Goal: Task Accomplishment & Management: Complete application form

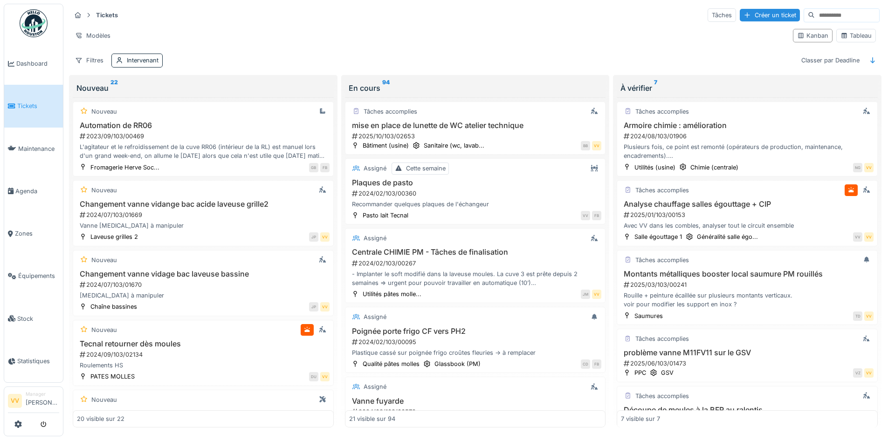
scroll to position [184, 0]
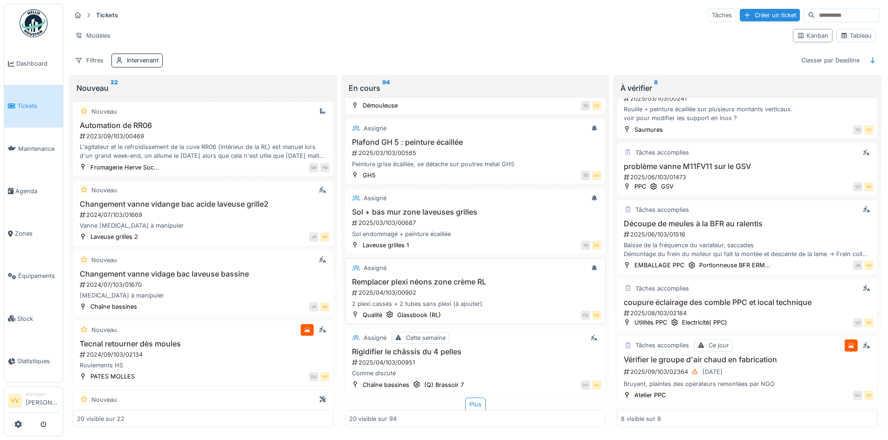
scroll to position [1170, 0]
click at [146, 60] on div "Intervenant" at bounding box center [143, 60] width 32 height 9
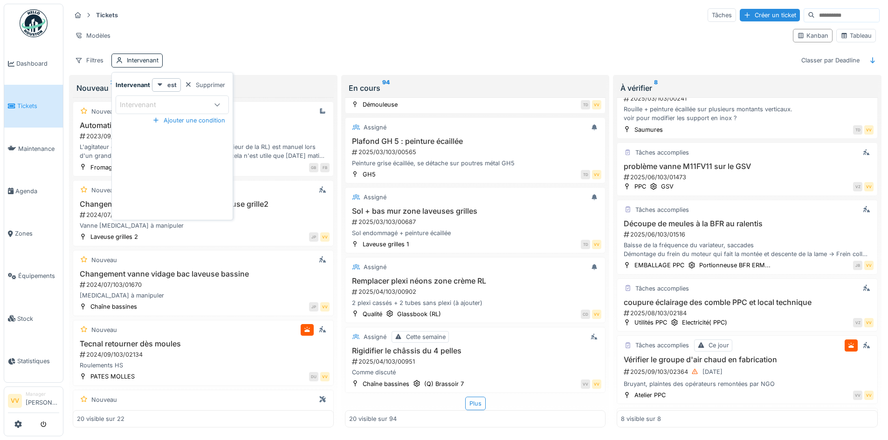
click at [201, 100] on div "Intervenant" at bounding box center [163, 105] width 87 height 10
type input "***"
click at [172, 177] on div "Lucas Herbet" at bounding box center [171, 176] width 101 height 10
type input "*****"
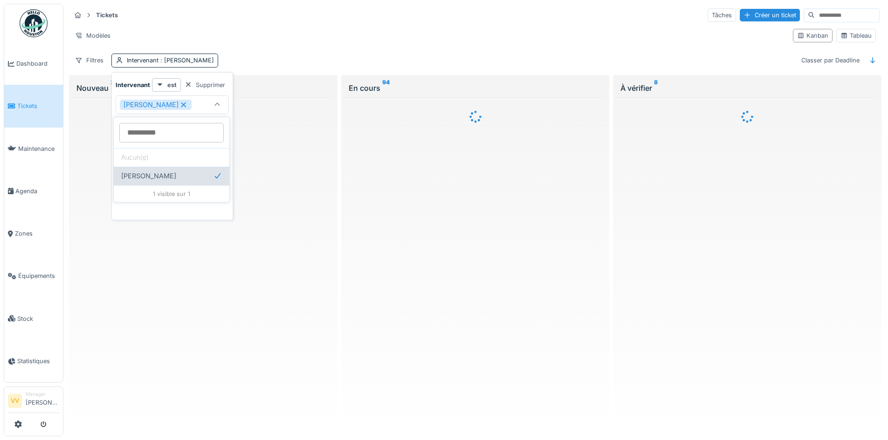
scroll to position [0, 0]
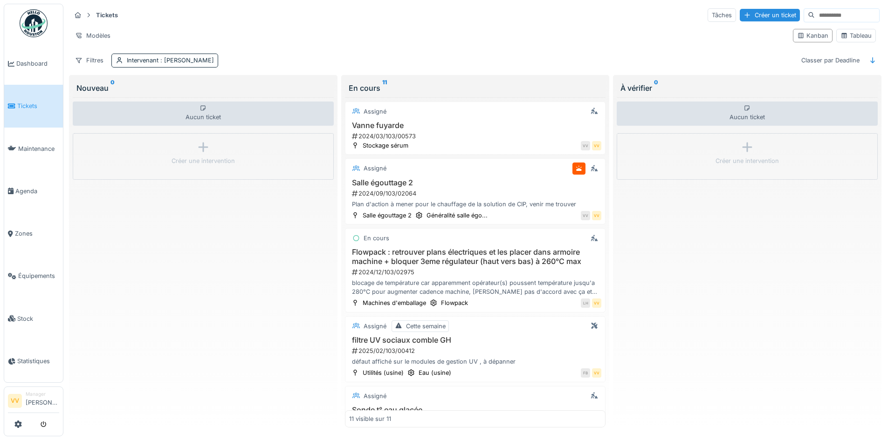
click at [750, 275] on div "Aucun ticket Créer une intervention" at bounding box center [747, 262] width 261 height 331
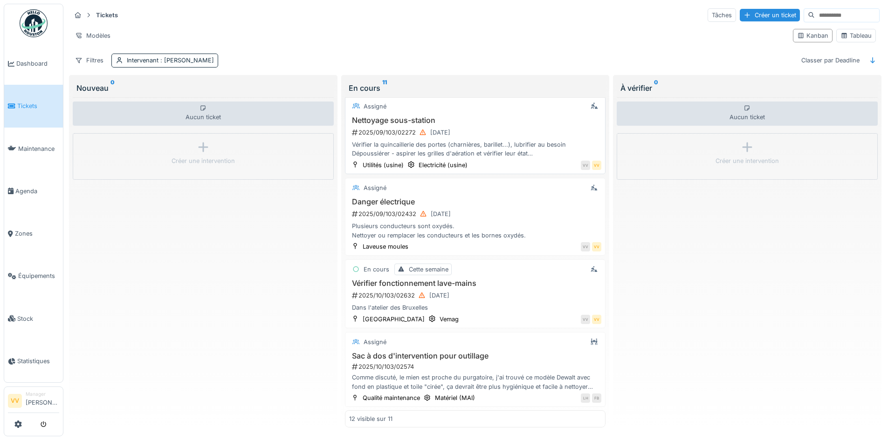
scroll to position [593, 0]
click at [526, 289] on div "2025/10/103/02632 01/10/2025" at bounding box center [476, 295] width 251 height 12
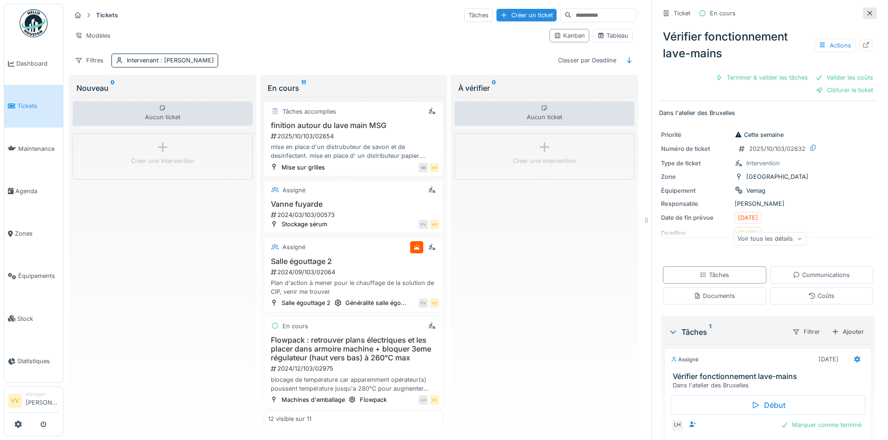
click at [866, 14] on icon at bounding box center [869, 13] width 7 height 6
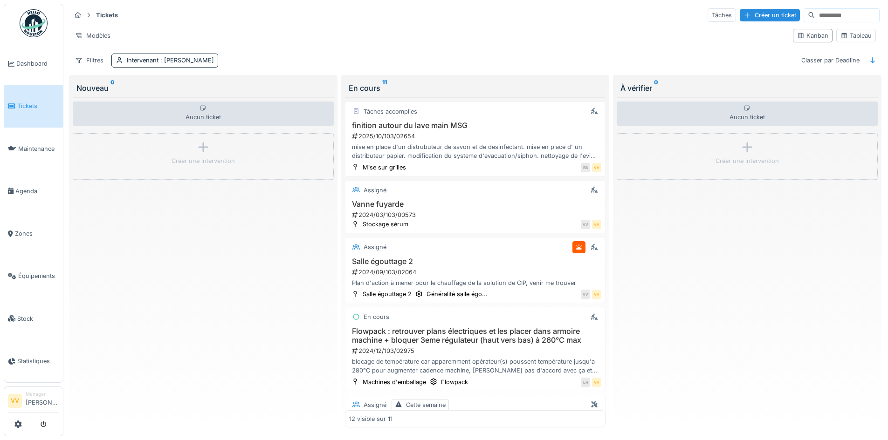
click at [32, 102] on span "Tickets" at bounding box center [38, 106] width 42 height 9
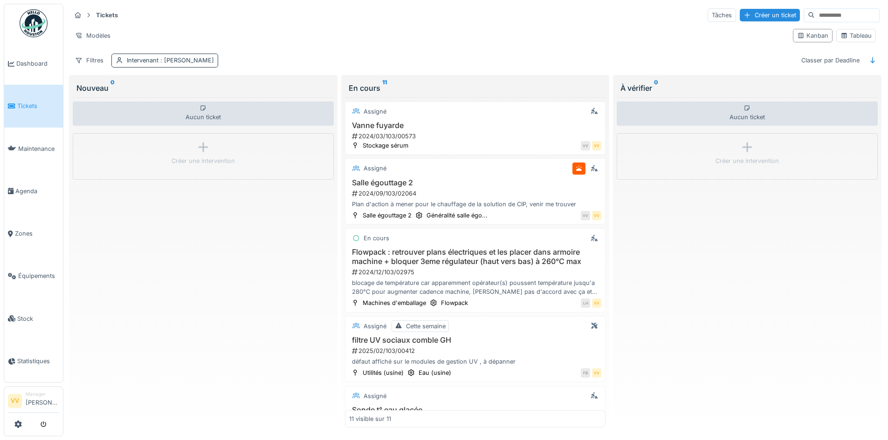
click at [167, 59] on span ": Lucas Herbet" at bounding box center [185, 60] width 55 height 7
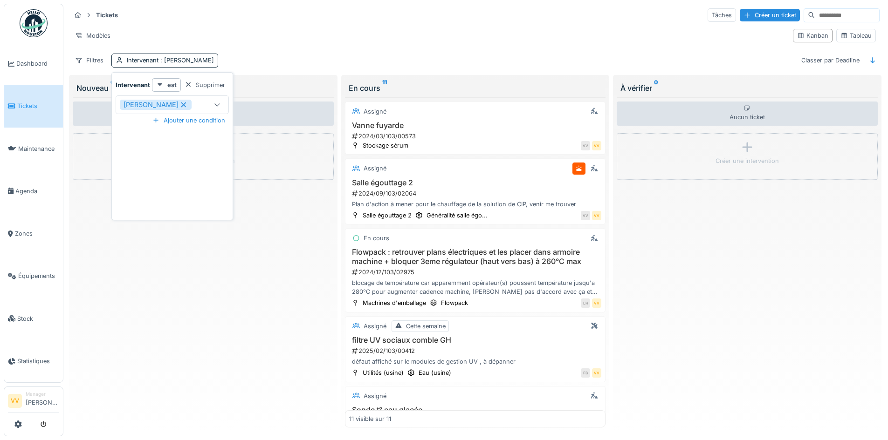
click at [181, 104] on icon at bounding box center [183, 104] width 5 height 5
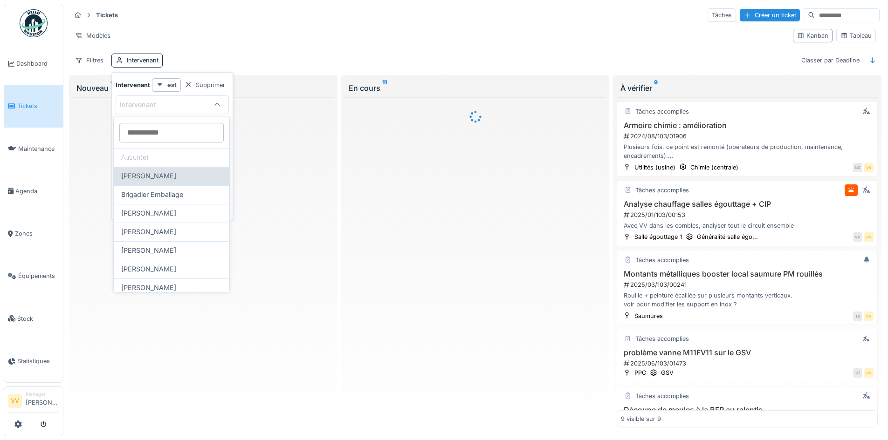
click at [164, 177] on span "Benjamin Bauwens" at bounding box center [148, 176] width 55 height 10
type input "*****"
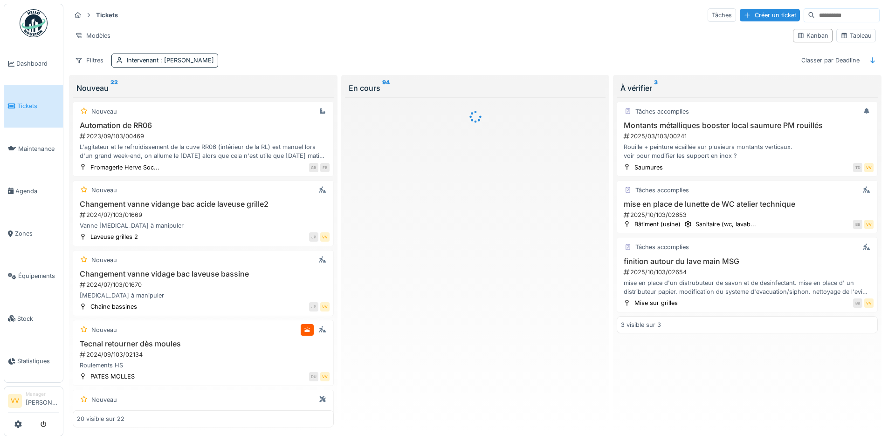
click at [491, 33] on div "Modèles" at bounding box center [428, 36] width 714 height 14
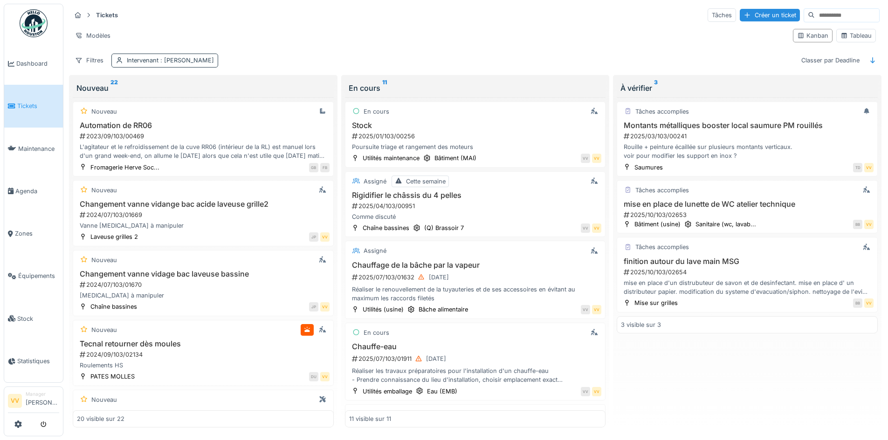
click at [188, 54] on div "Intervenant : Benjamin Bauwens" at bounding box center [164, 61] width 107 height 14
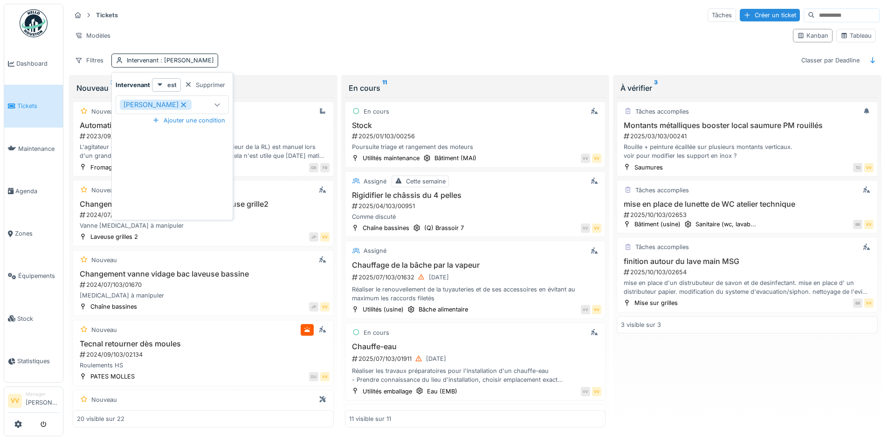
click at [186, 104] on icon at bounding box center [183, 104] width 5 height 5
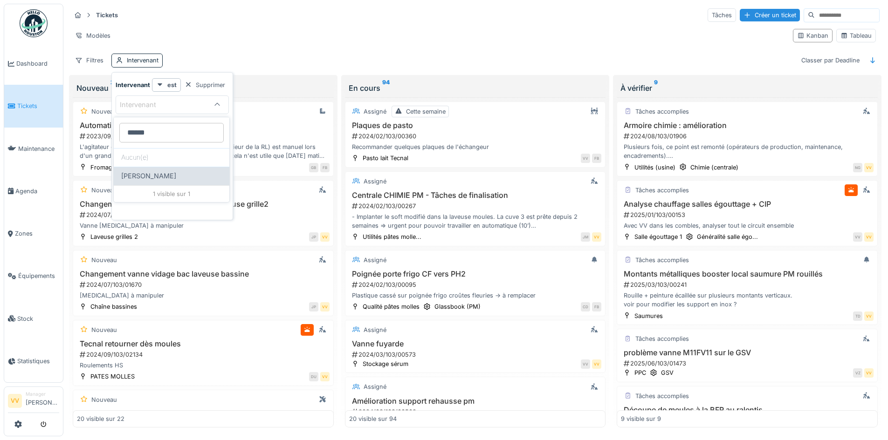
type input "******"
click at [164, 179] on div "Valmir Zhuti" at bounding box center [171, 176] width 101 height 10
type input "****"
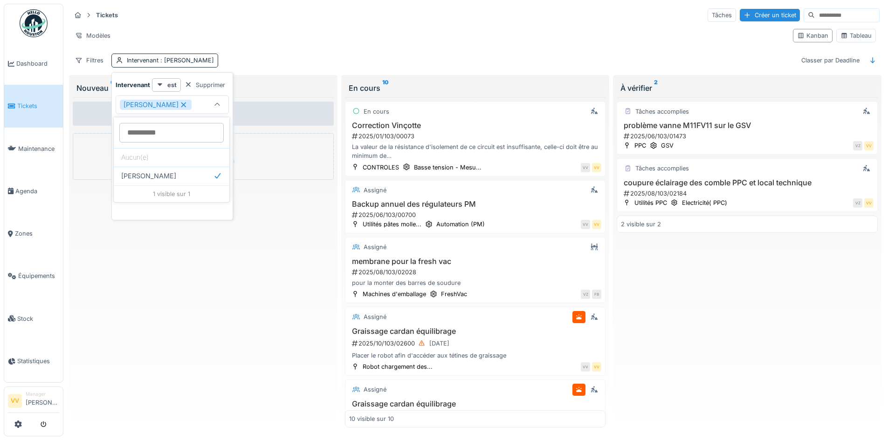
click at [295, 34] on div "Modèles" at bounding box center [428, 36] width 714 height 14
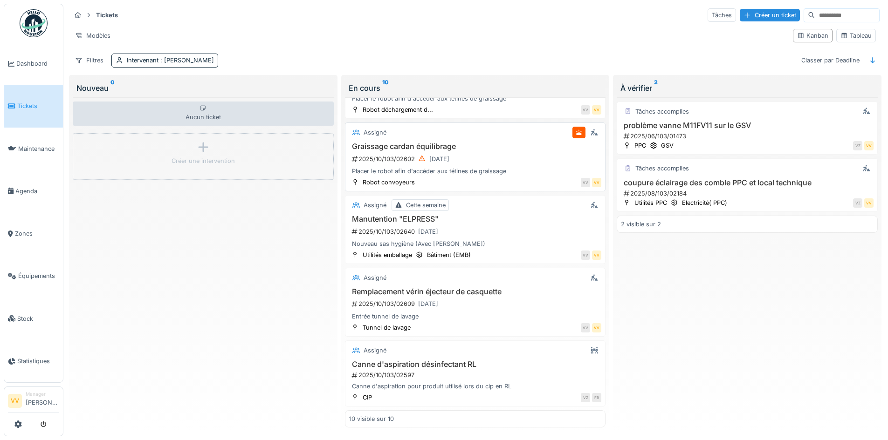
scroll to position [6, 0]
click at [189, 58] on span ": Valmir Zhuti" at bounding box center [185, 60] width 55 height 7
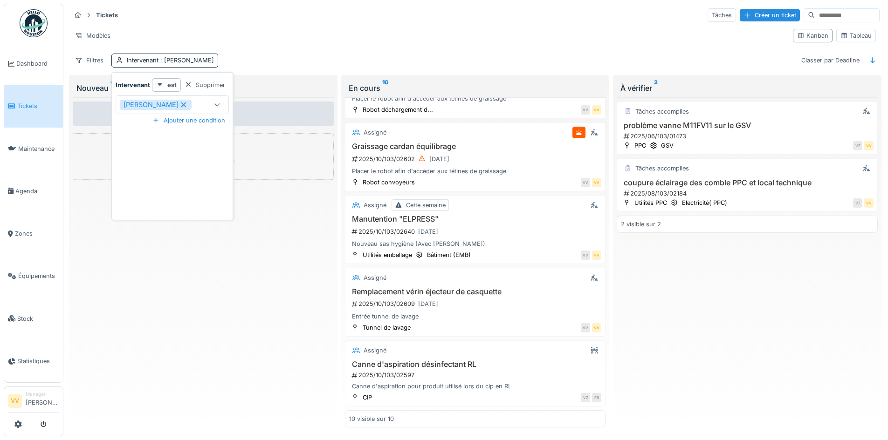
click at [179, 102] on icon at bounding box center [183, 105] width 8 height 7
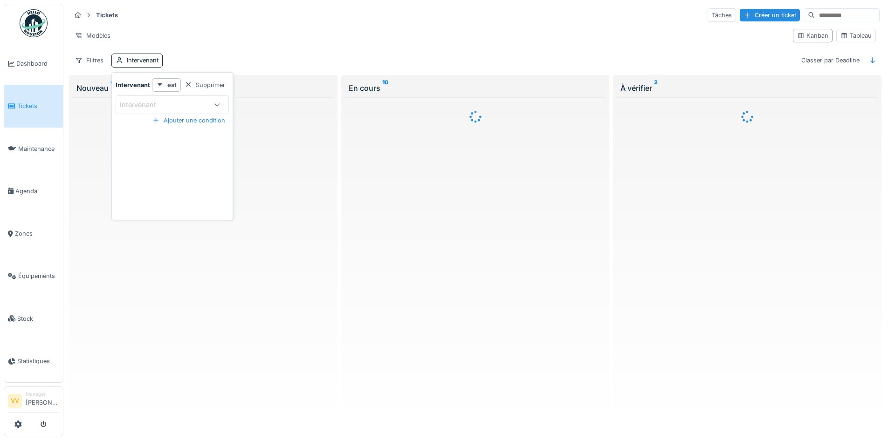
scroll to position [0, 0]
click at [165, 102] on div "Intervenant" at bounding box center [144, 105] width 49 height 10
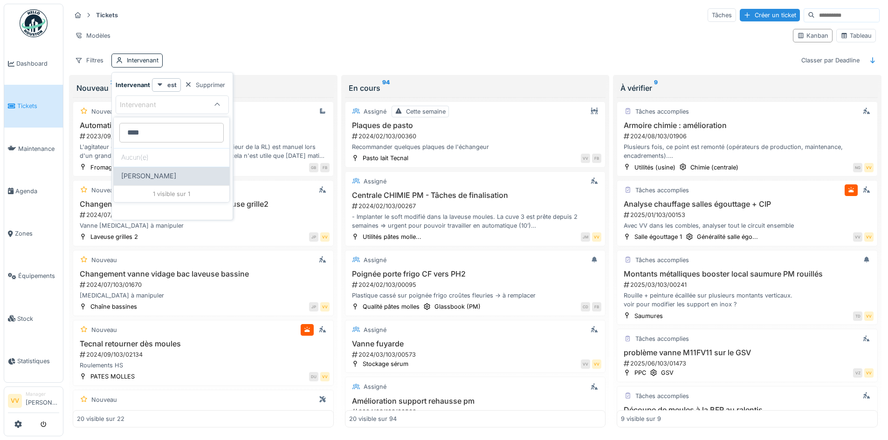
type input "****"
click at [180, 178] on div "[PERSON_NAME]" at bounding box center [171, 176] width 101 height 10
type input "****"
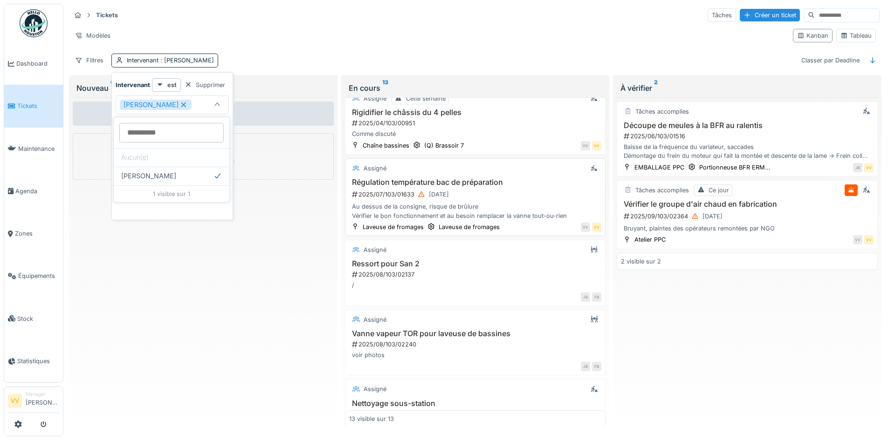
scroll to position [186, 0]
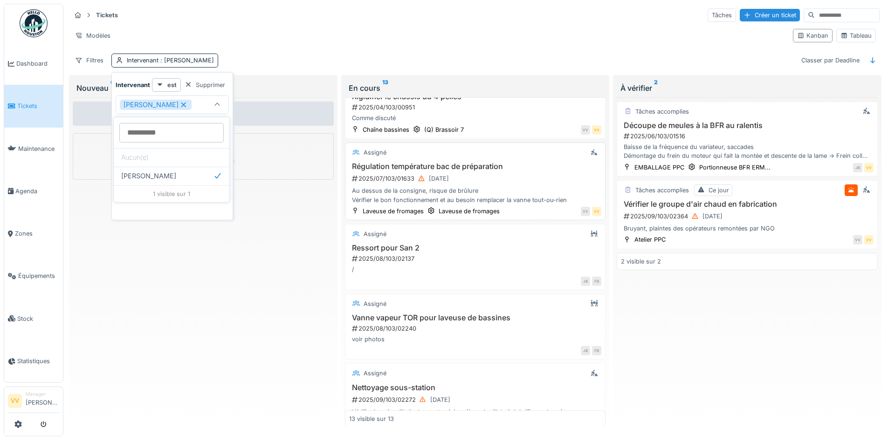
click at [523, 172] on div "Régulation température bac de préparation 2025/07/103/01633 04/07/2025 Au dessu…" at bounding box center [475, 183] width 253 height 42
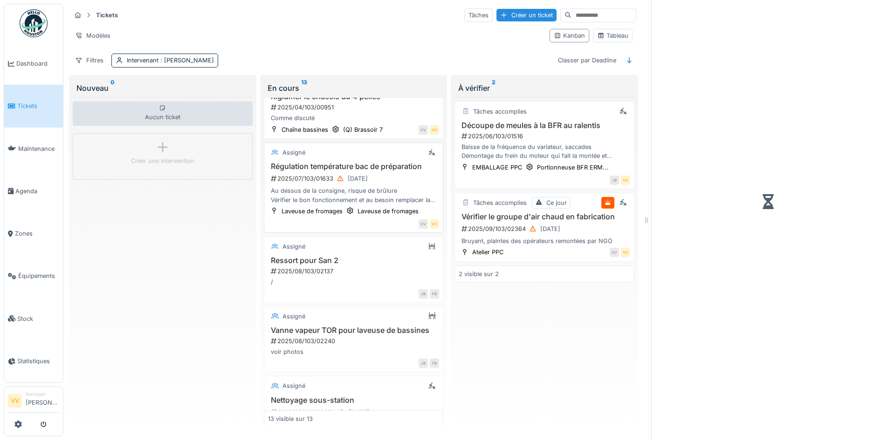
scroll to position [199, 0]
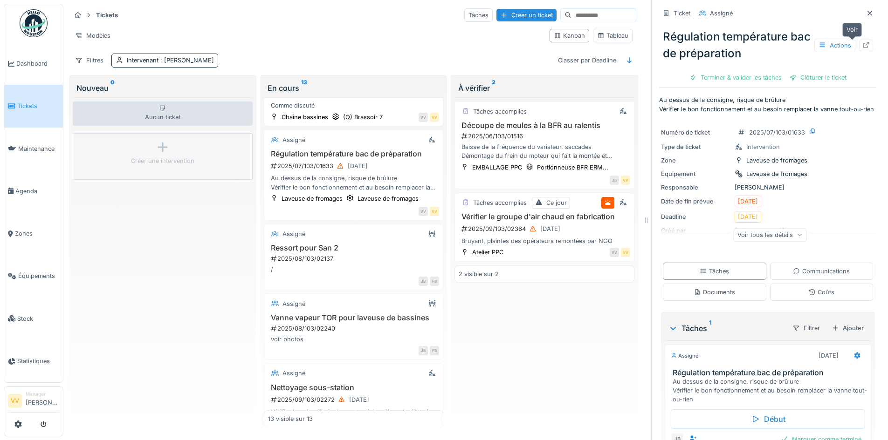
click at [862, 45] on icon at bounding box center [865, 45] width 7 height 6
click at [866, 10] on icon at bounding box center [869, 13] width 7 height 6
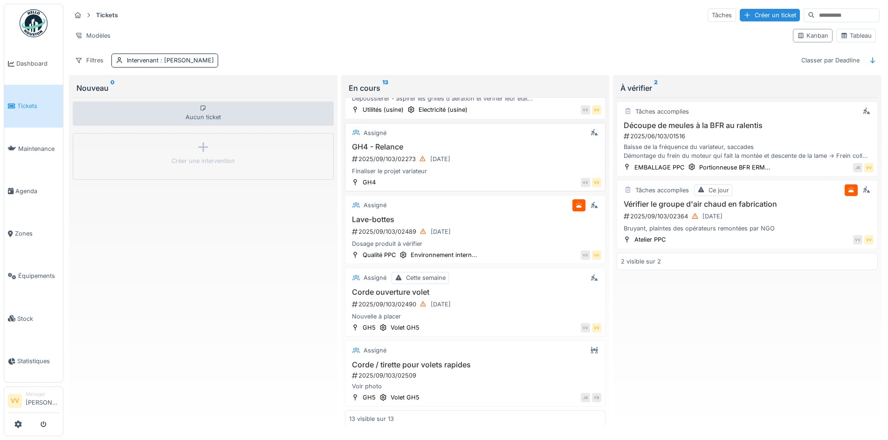
scroll to position [524, 0]
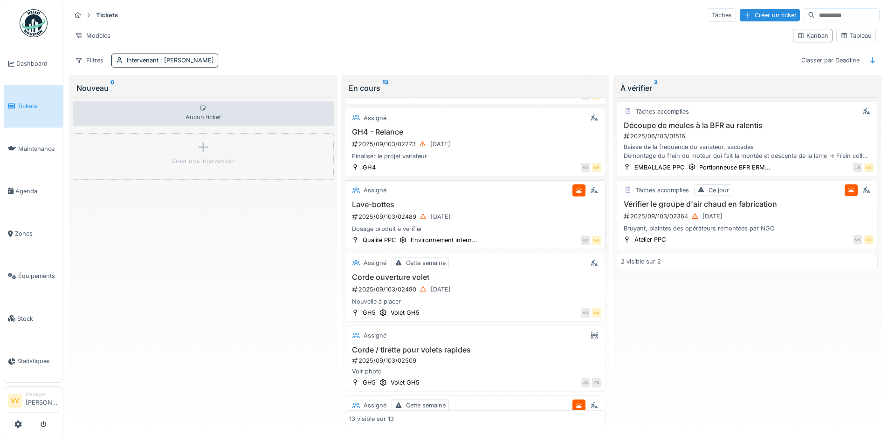
click at [534, 209] on div "Lave-bottes 2025/09/103/02489 18/09/2025 Dosage produit à vérifier" at bounding box center [475, 217] width 253 height 34
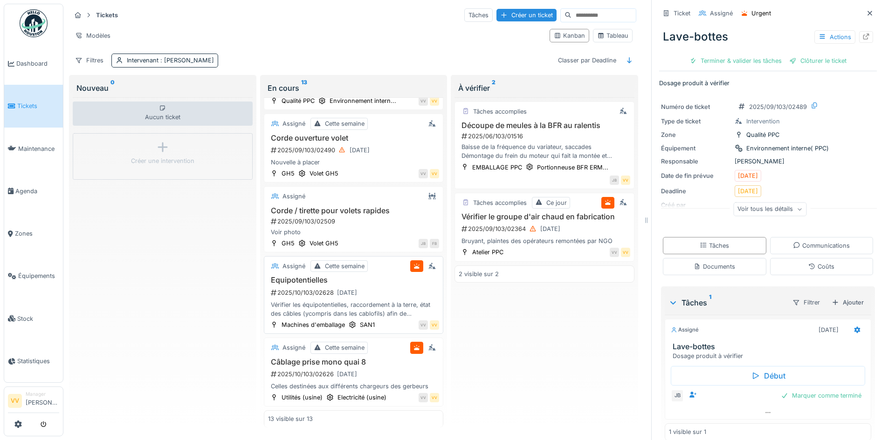
scroll to position [7, 0]
click at [376, 369] on div "2025/10/103/02626 03/10/2025" at bounding box center [355, 375] width 170 height 12
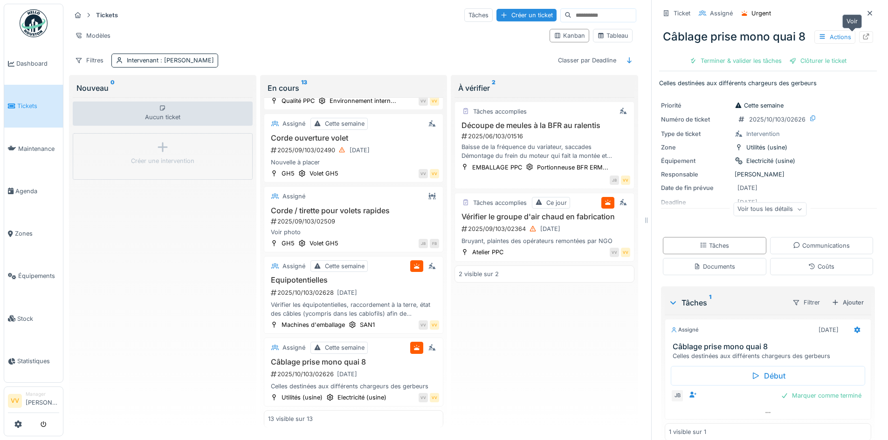
click at [862, 34] on icon at bounding box center [865, 37] width 7 height 6
click at [866, 10] on div at bounding box center [869, 13] width 7 height 9
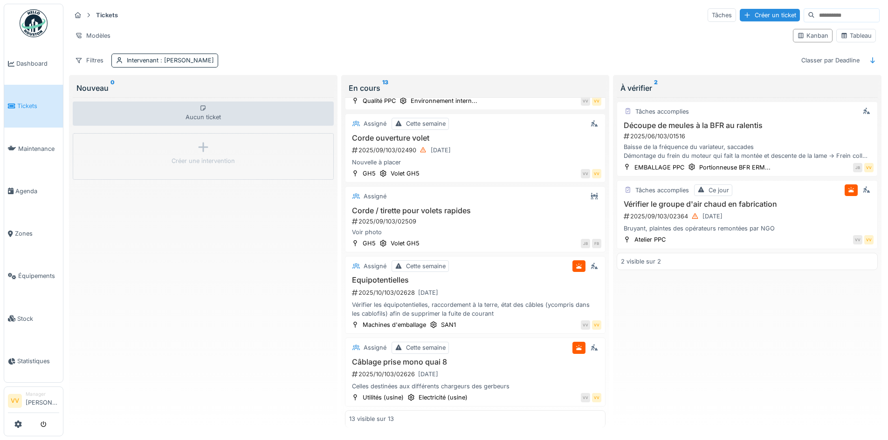
scroll to position [663, 0]
click at [201, 61] on div "Intervenant : Julien Bebronne" at bounding box center [164, 61] width 107 height 14
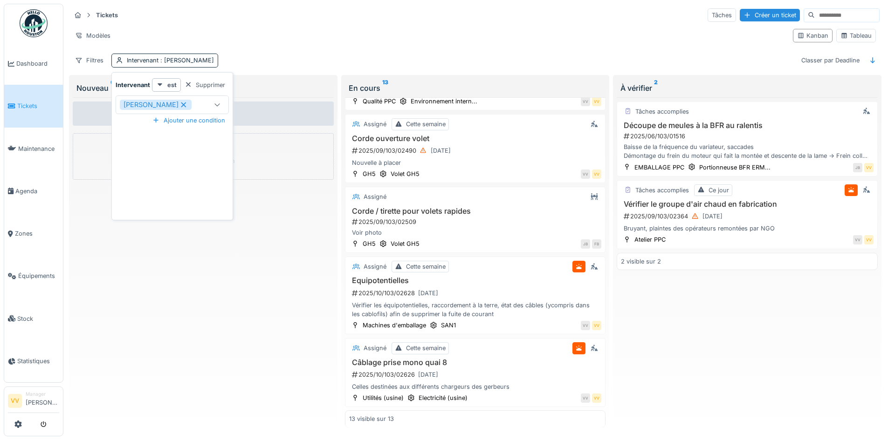
click at [181, 102] on icon at bounding box center [183, 104] width 5 height 5
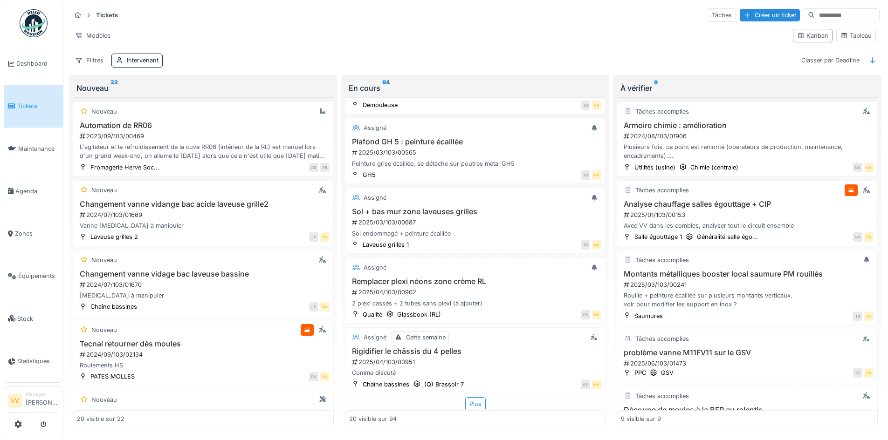
scroll to position [1170, 0]
click at [131, 58] on div "Intervenant" at bounding box center [143, 60] width 32 height 9
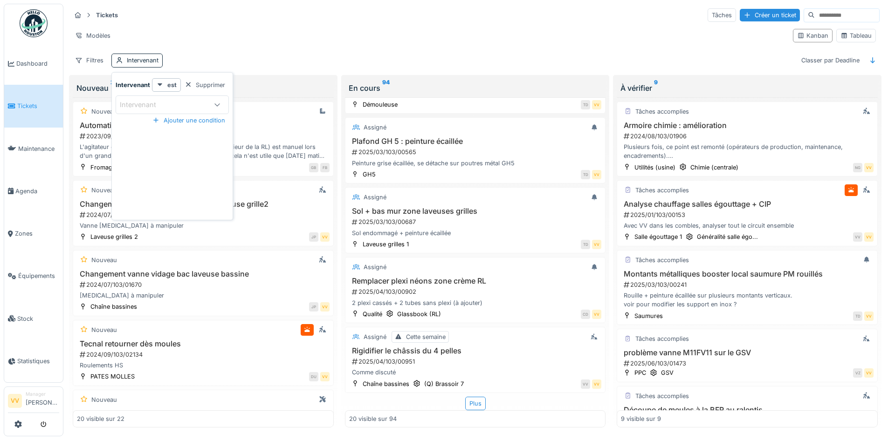
click at [156, 105] on div "Intervenant" at bounding box center [144, 105] width 49 height 10
type input "***"
click at [184, 197] on div "[PERSON_NAME]" at bounding box center [171, 195] width 101 height 10
type input "****"
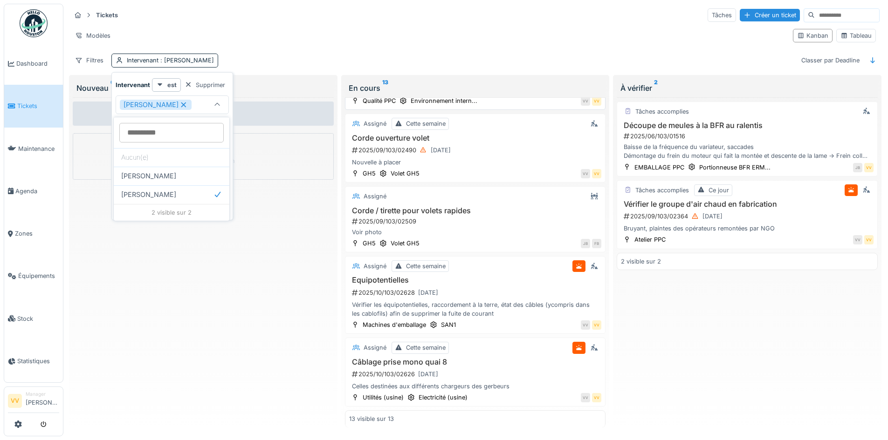
scroll to position [6, 0]
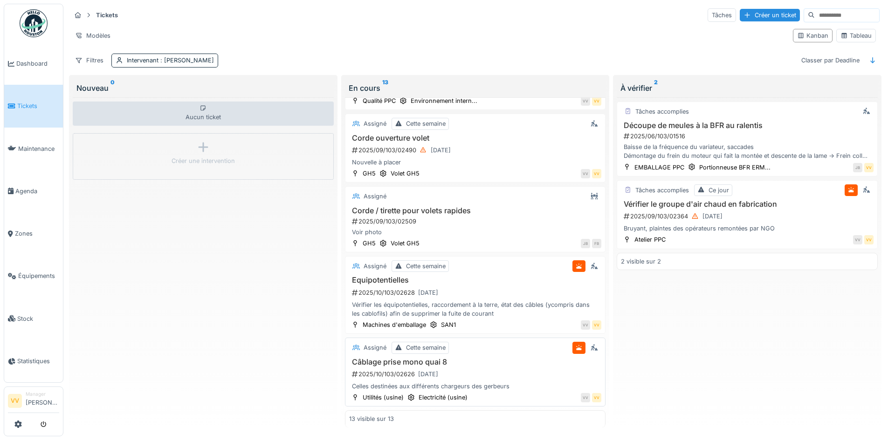
click at [510, 360] on h3 "Câblage prise mono quai 8" at bounding box center [475, 362] width 253 height 9
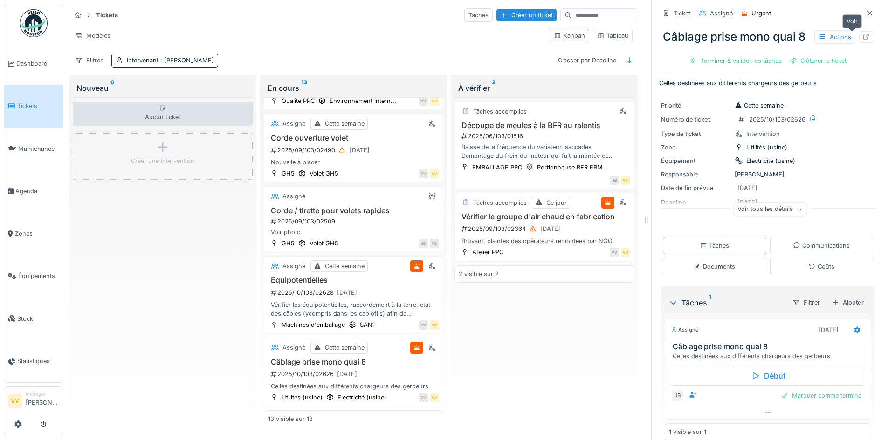
click at [859, 35] on div at bounding box center [866, 37] width 14 height 12
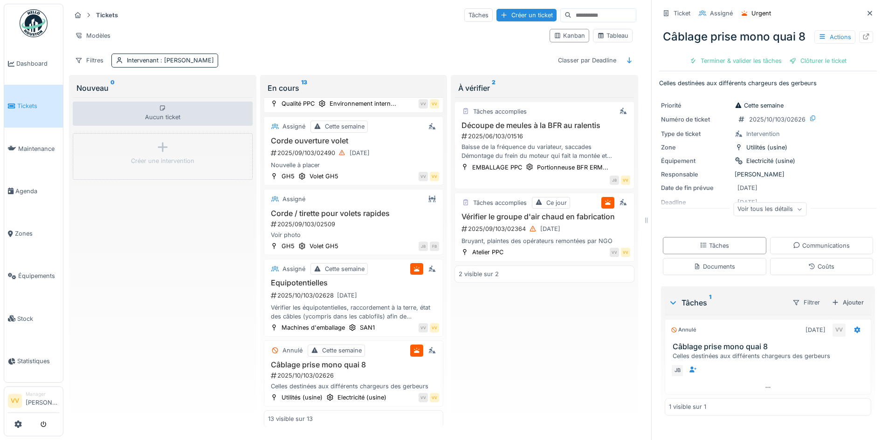
scroll to position [694, 0]
click at [29, 229] on span "Zones" at bounding box center [37, 233] width 44 height 9
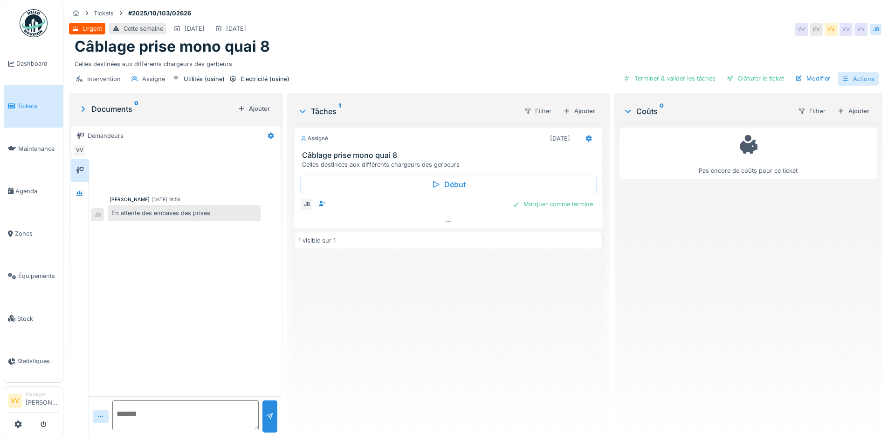
click at [851, 79] on div "Actions" at bounding box center [858, 79] width 41 height 14
click at [787, 168] on div "Annuler le ticket" at bounding box center [805, 169] width 115 height 14
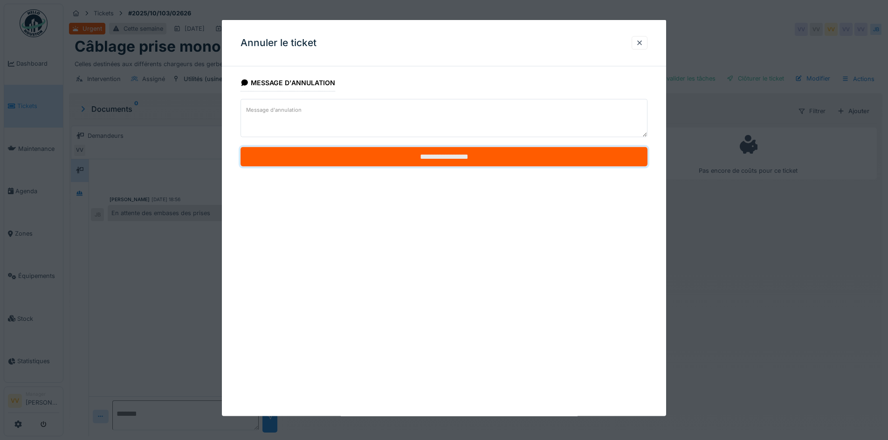
click at [548, 154] on input "**********" at bounding box center [443, 157] width 407 height 20
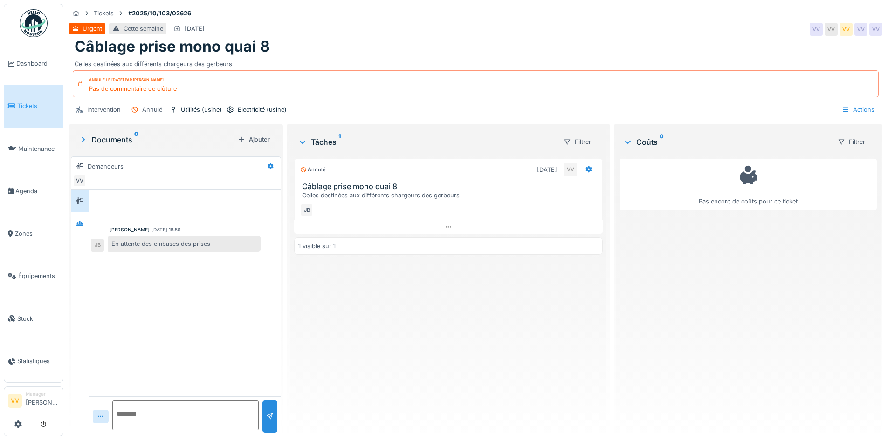
click at [6, 106] on link "Tickets" at bounding box center [33, 106] width 59 height 42
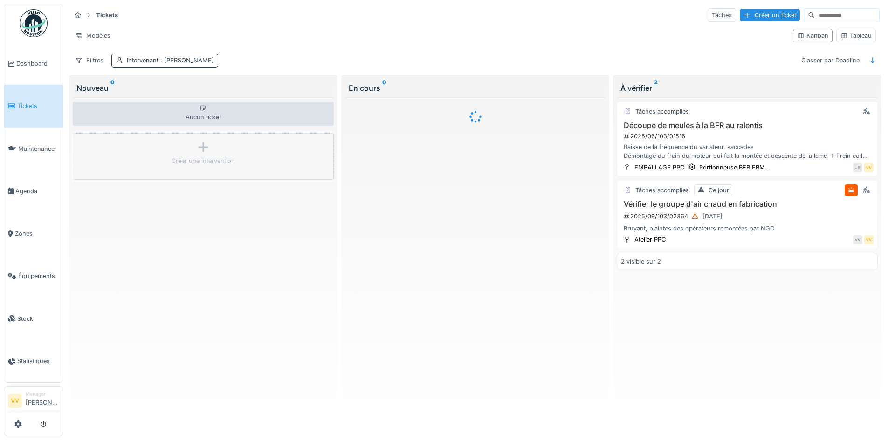
click at [197, 63] on span ": Julien Bebronne" at bounding box center [185, 60] width 55 height 7
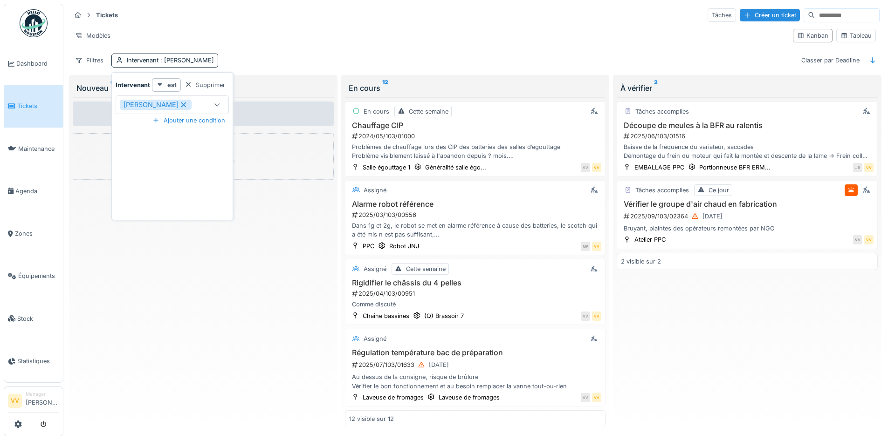
click at [179, 108] on icon at bounding box center [183, 105] width 8 height 7
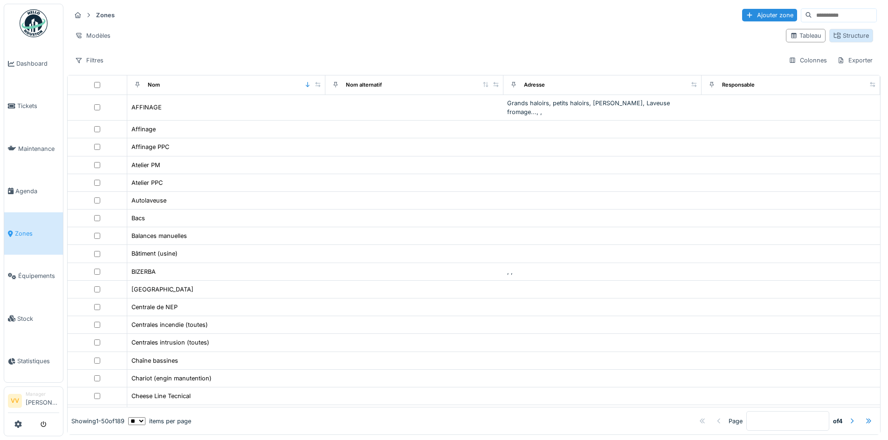
click at [834, 37] on icon at bounding box center [837, 36] width 7 height 6
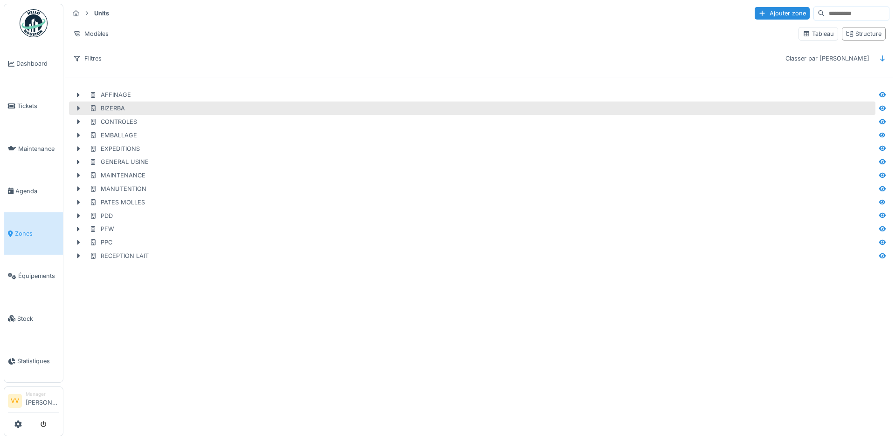
click at [78, 109] on icon at bounding box center [78, 108] width 3 height 5
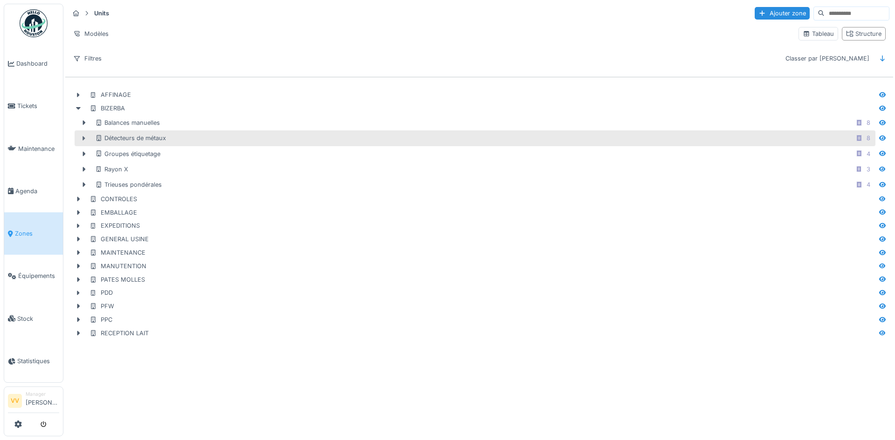
click at [83, 137] on icon at bounding box center [84, 138] width 3 height 5
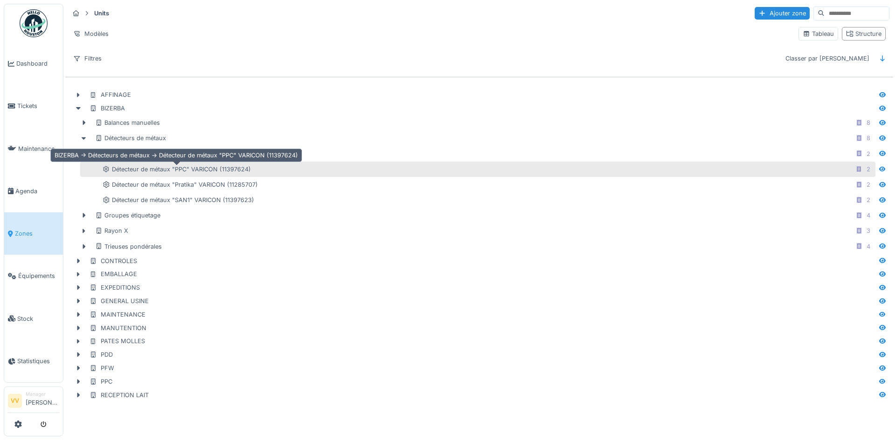
click at [247, 169] on div "Détecteur de métaux "PPC" VARICON (11397624)" at bounding box center [177, 169] width 148 height 9
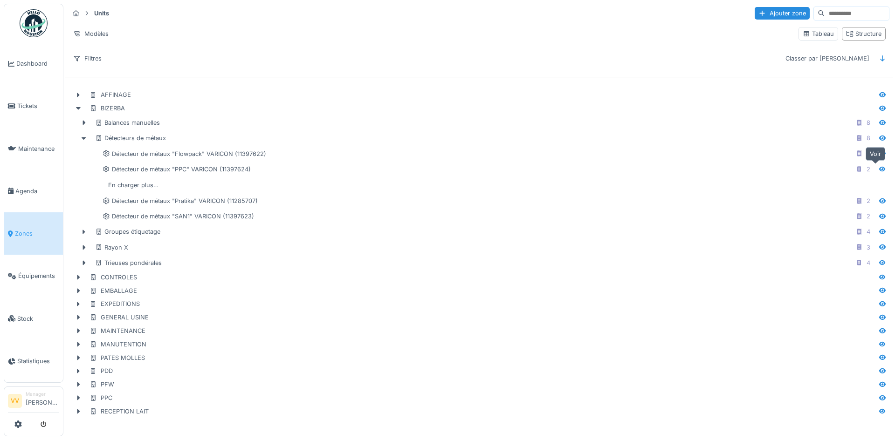
click at [879, 172] on icon at bounding box center [882, 168] width 7 height 5
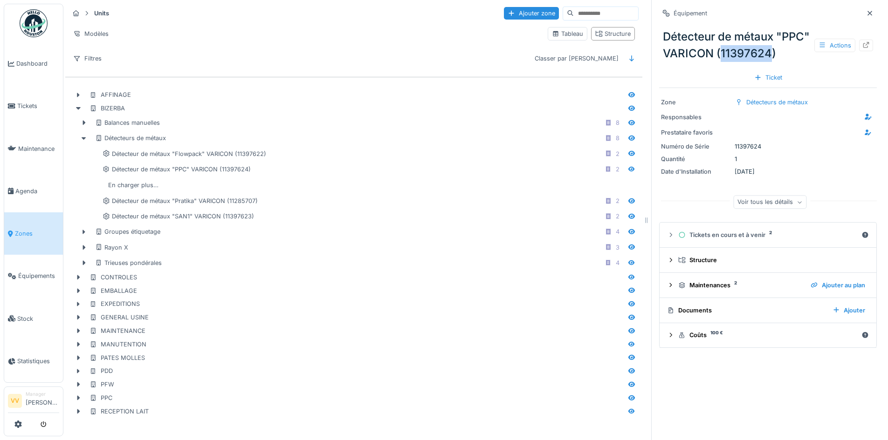
drag, startPoint x: 710, startPoint y: 70, endPoint x: 661, endPoint y: 69, distance: 49.4
click at [661, 66] on div "Détecteur de métaux "PPC" VARICON (11397624) Actions" at bounding box center [768, 45] width 218 height 41
copy div "11397624"
click at [866, 13] on icon at bounding box center [869, 13] width 7 height 6
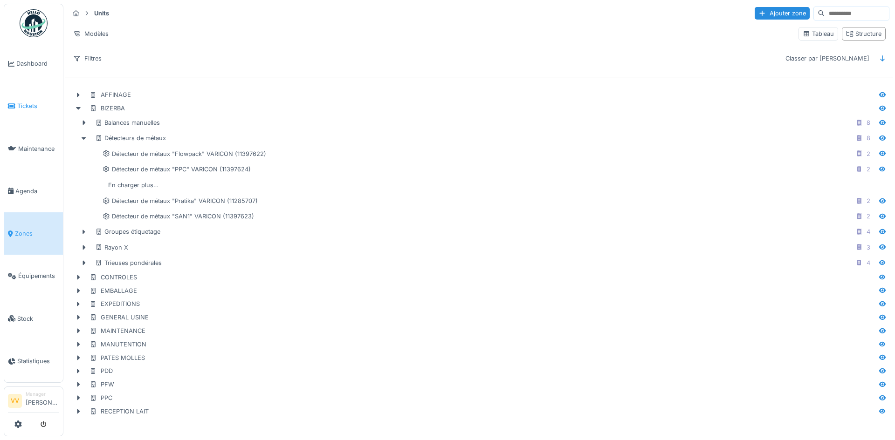
click at [27, 104] on span "Tickets" at bounding box center [38, 106] width 42 height 9
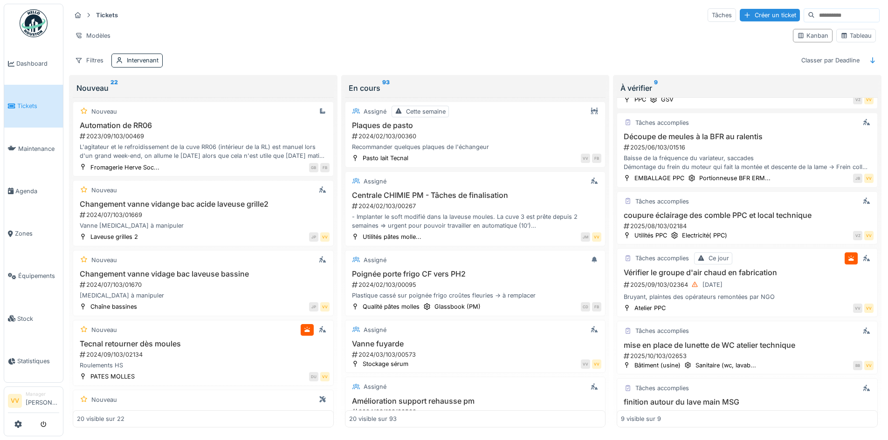
scroll to position [320, 0]
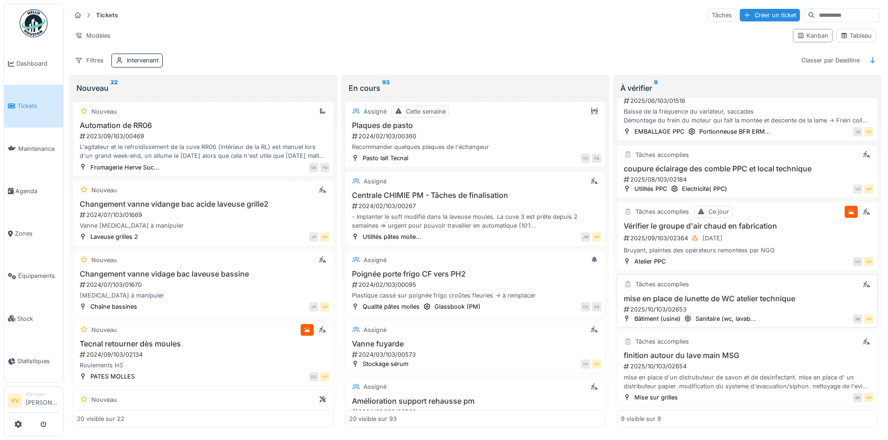
click at [764, 302] on h3 "mise en place de lunette de WC atelier technique" at bounding box center [747, 299] width 253 height 9
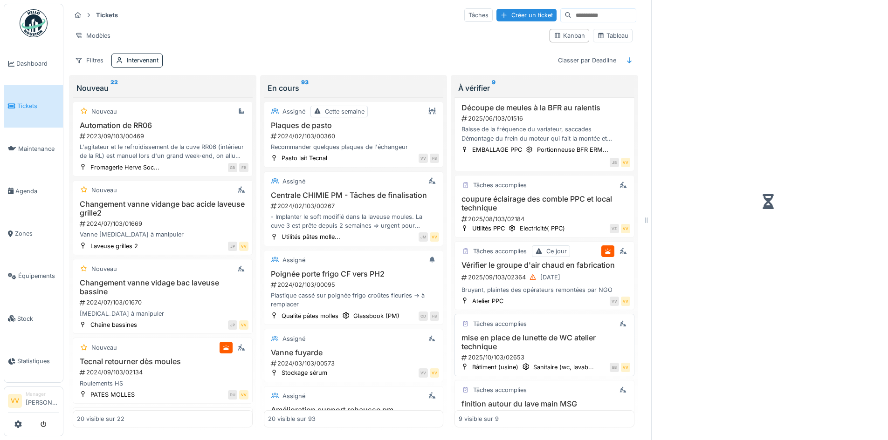
scroll to position [350, 0]
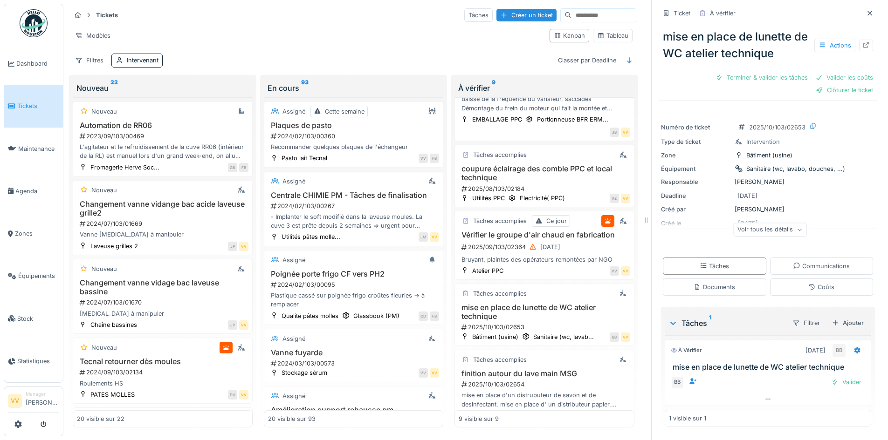
click at [859, 49] on div "mise en place de lunette de WC atelier technique Actions" at bounding box center [768, 45] width 218 height 41
click at [863, 44] on icon at bounding box center [866, 45] width 6 height 6
click at [19, 110] on link "Tickets" at bounding box center [33, 106] width 59 height 42
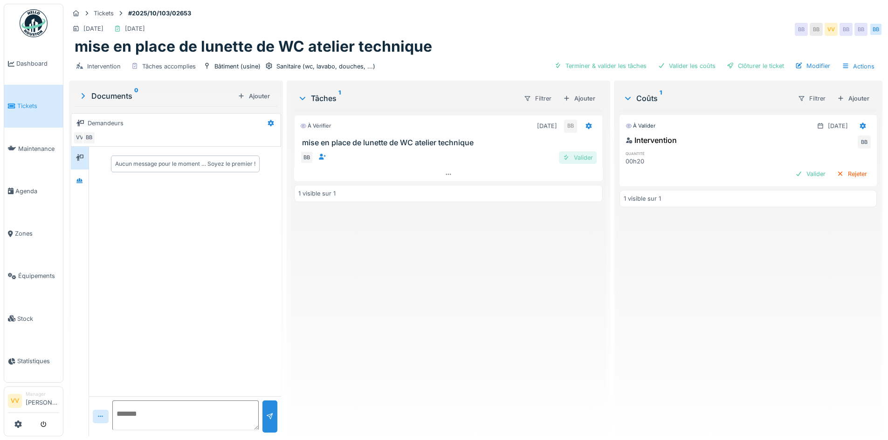
click at [574, 157] on div "Valider" at bounding box center [578, 157] width 38 height 13
click at [793, 174] on div "Valider" at bounding box center [810, 174] width 38 height 13
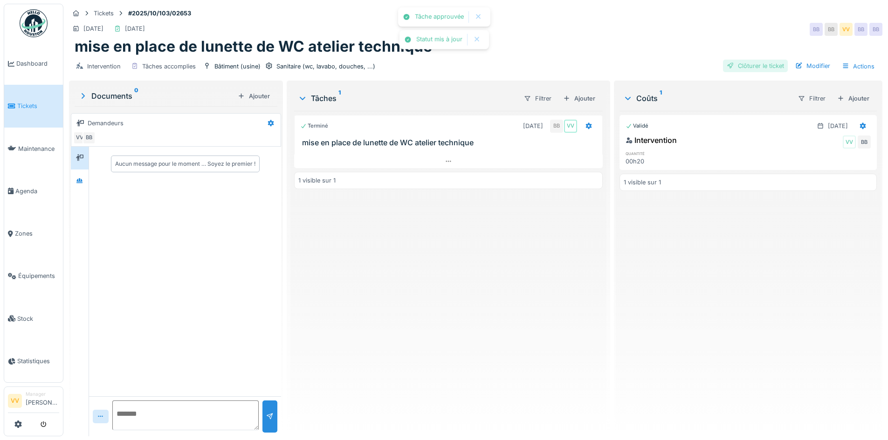
click at [755, 65] on div "Clôturer le ticket" at bounding box center [755, 66] width 65 height 13
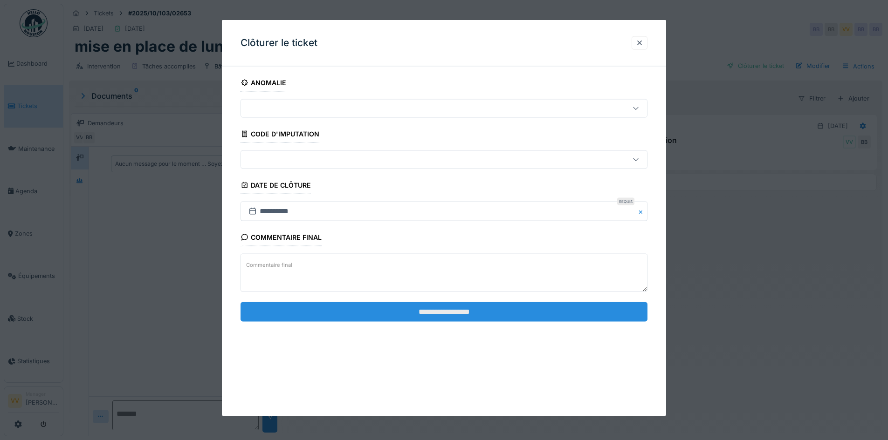
click at [490, 310] on input "**********" at bounding box center [443, 312] width 407 height 20
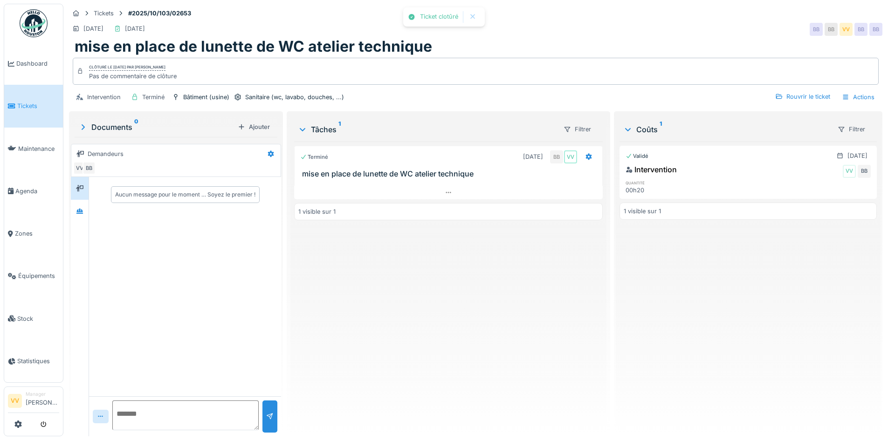
drag, startPoint x: 767, startPoint y: 306, endPoint x: 767, endPoint y: 301, distance: 5.1
click at [768, 306] on div "Validé 01/10/2025 Intervention VV BB quantité 00h20 1 visible sur 1" at bounding box center [747, 286] width 257 height 288
click at [7, 94] on link "Tickets" at bounding box center [33, 106] width 59 height 42
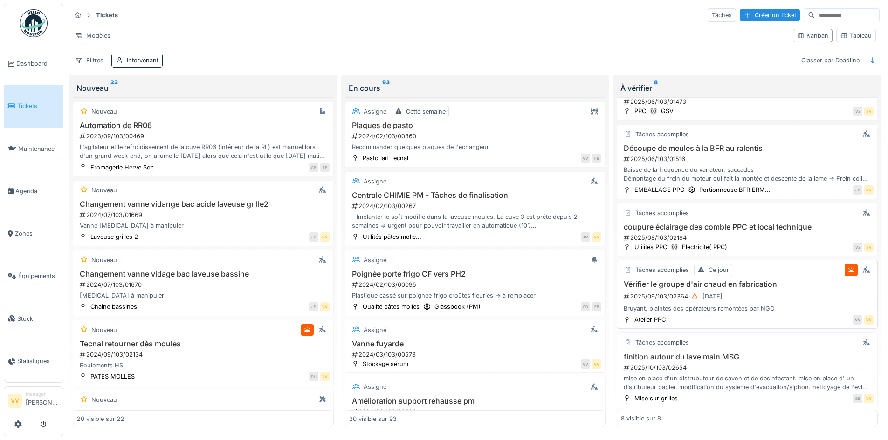
scroll to position [263, 0]
click at [763, 360] on h3 "finition autour du lave main MSG" at bounding box center [747, 356] width 253 height 9
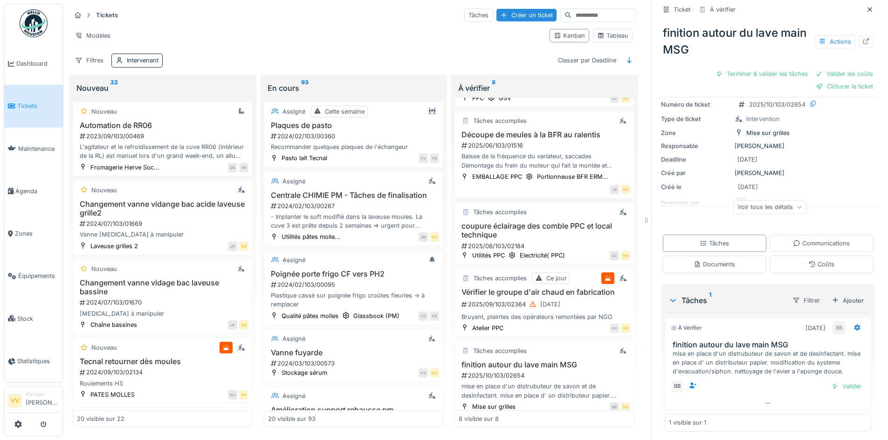
scroll to position [53, 0]
drag, startPoint x: 738, startPoint y: 72, endPoint x: 843, endPoint y: 72, distance: 105.3
click at [738, 72] on div "Terminer & valider les tâches" at bounding box center [762, 74] width 100 height 13
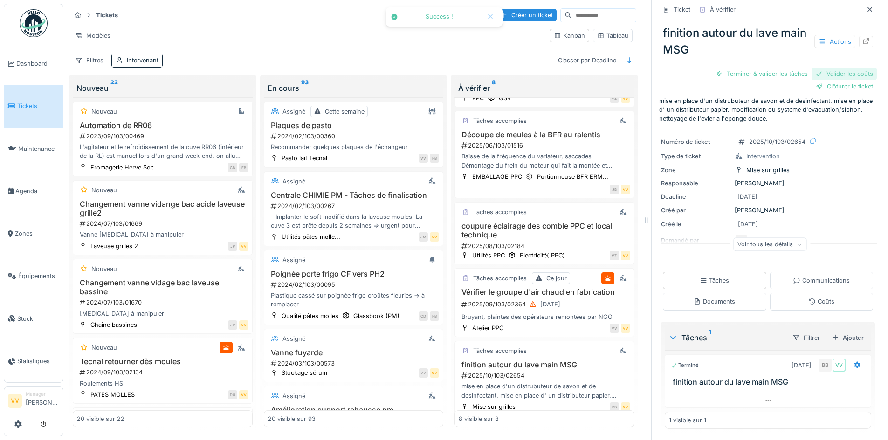
click at [836, 72] on div "Valider les coûts" at bounding box center [843, 74] width 65 height 13
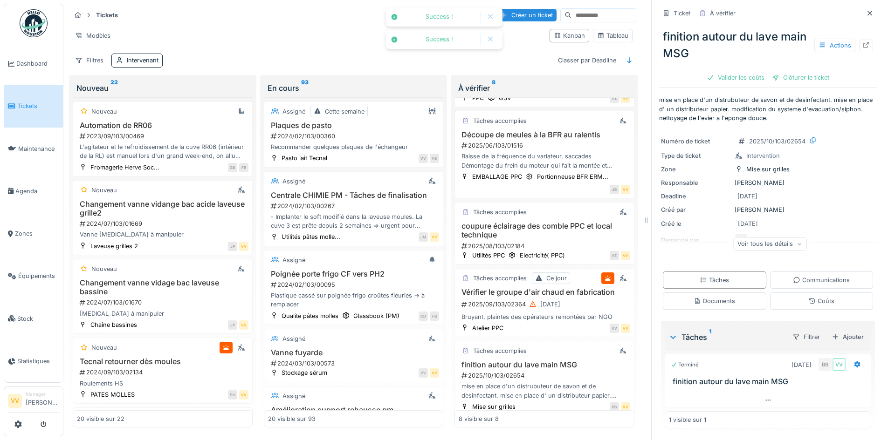
scroll to position [0, 0]
click at [752, 76] on div "Clôturer le ticket" at bounding box center [767, 77] width 65 height 13
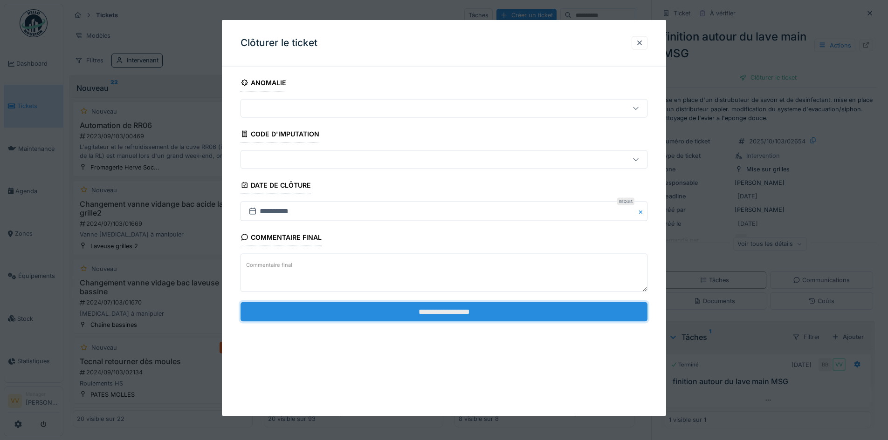
click at [549, 306] on input "**********" at bounding box center [443, 312] width 407 height 20
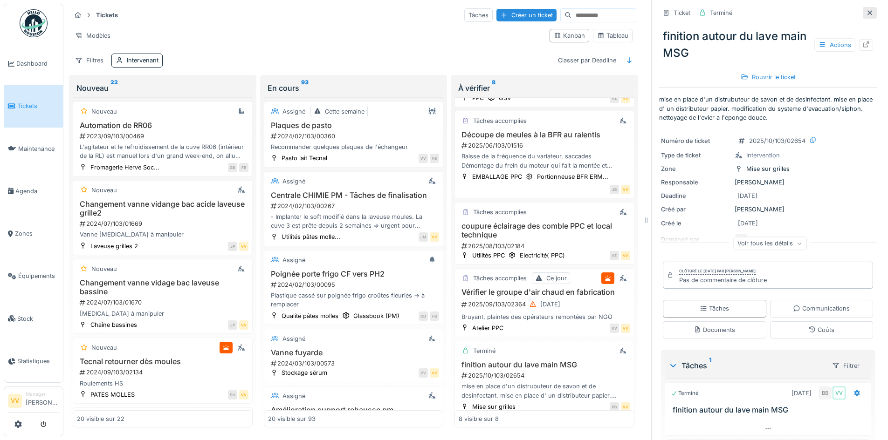
click at [867, 12] on icon at bounding box center [869, 12] width 5 height 5
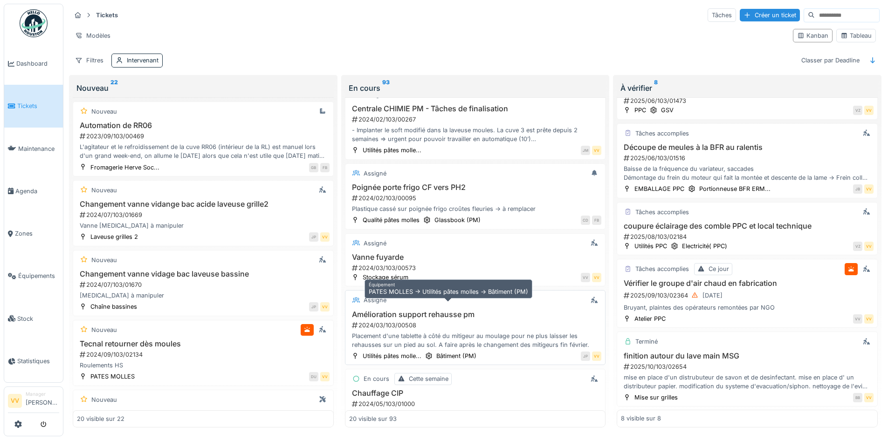
scroll to position [140, 0]
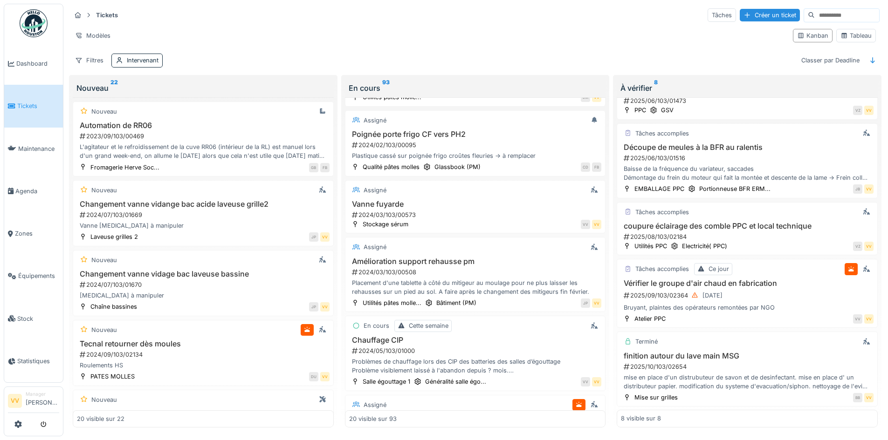
click at [23, 104] on span "Tickets" at bounding box center [38, 106] width 42 height 9
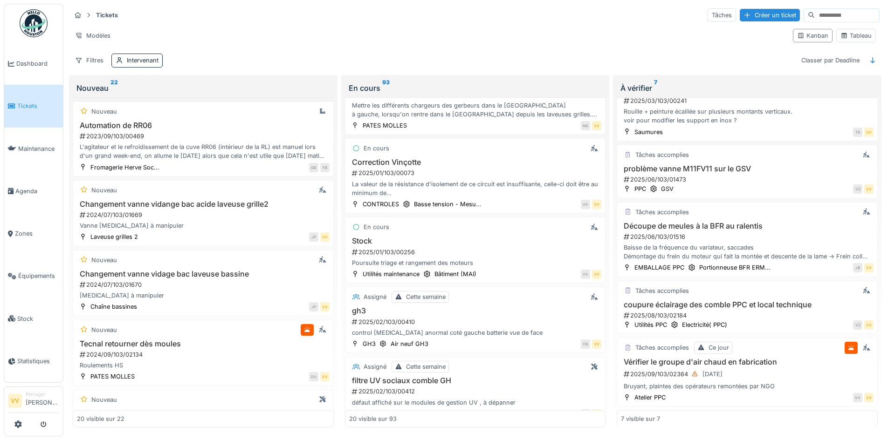
scroll to position [979, 0]
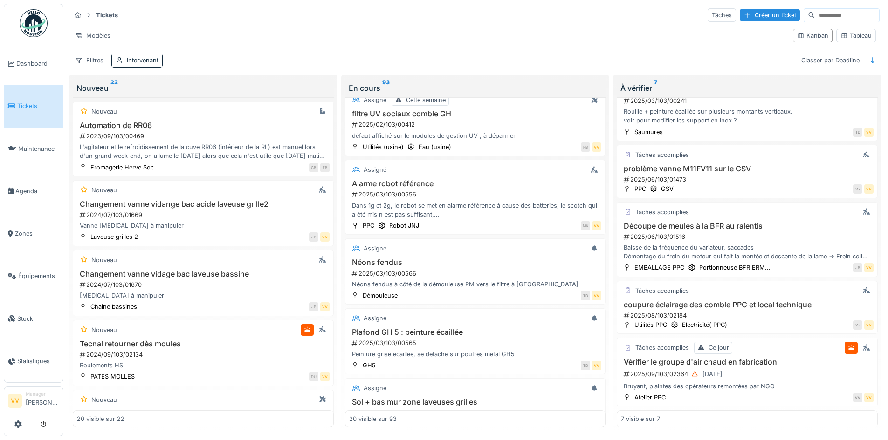
click at [26, 99] on link "Tickets" at bounding box center [33, 106] width 59 height 42
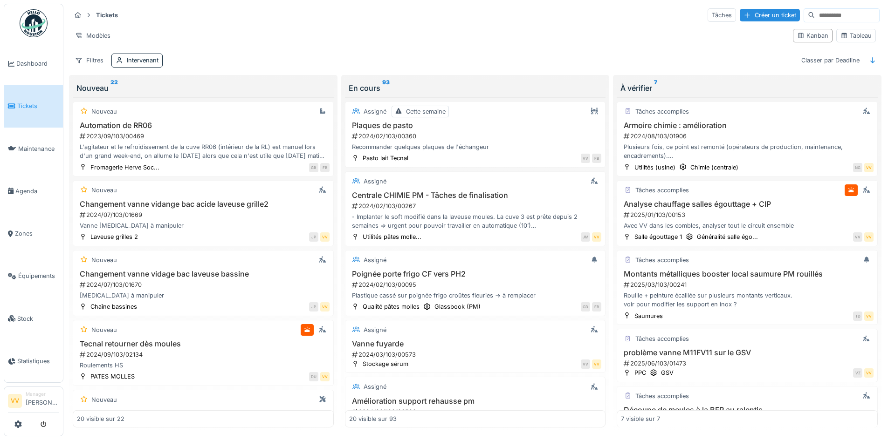
click at [25, 106] on span "Tickets" at bounding box center [38, 106] width 42 height 9
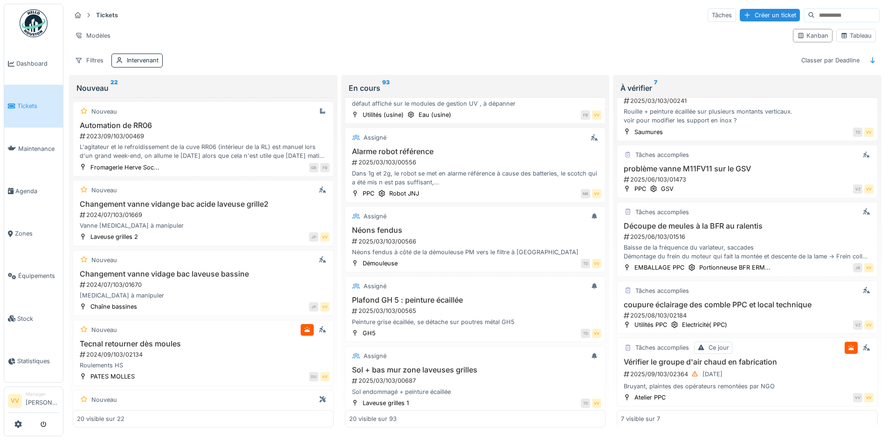
scroll to position [1025, 0]
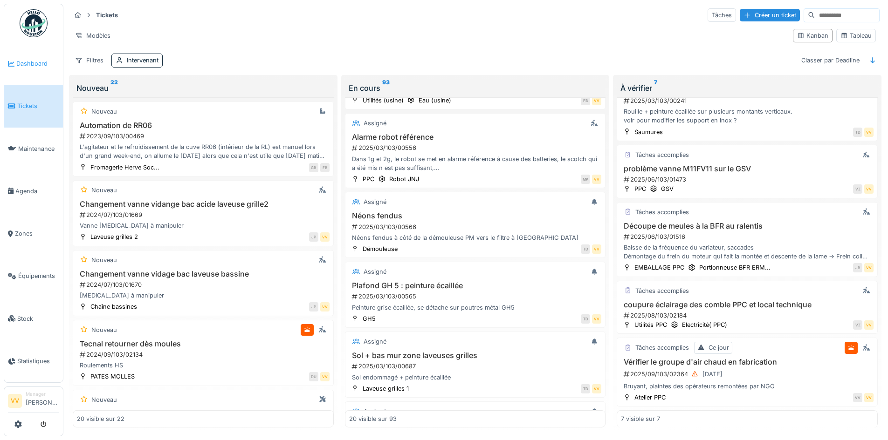
click at [27, 64] on span "Dashboard" at bounding box center [37, 63] width 43 height 9
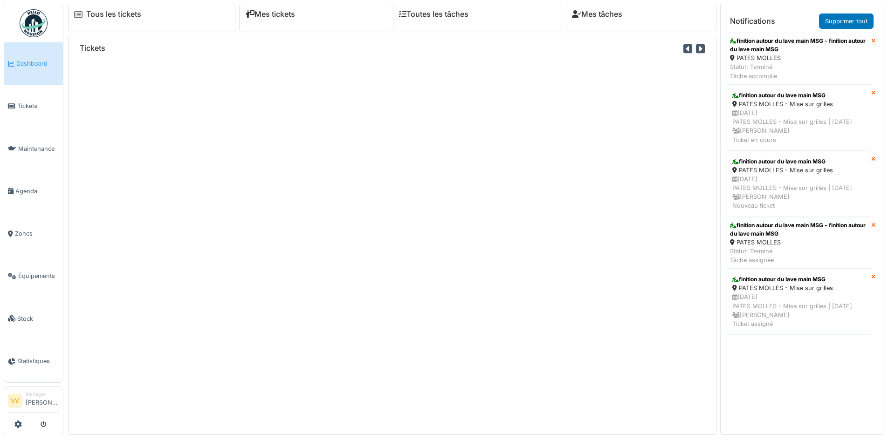
click at [34, 103] on span "Tickets" at bounding box center [38, 106] width 42 height 9
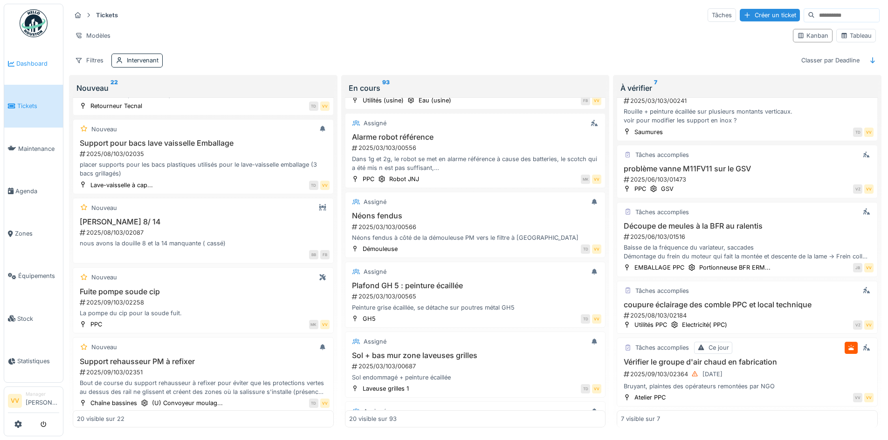
scroll to position [6, 0]
click at [31, 104] on span "Tickets" at bounding box center [38, 106] width 42 height 9
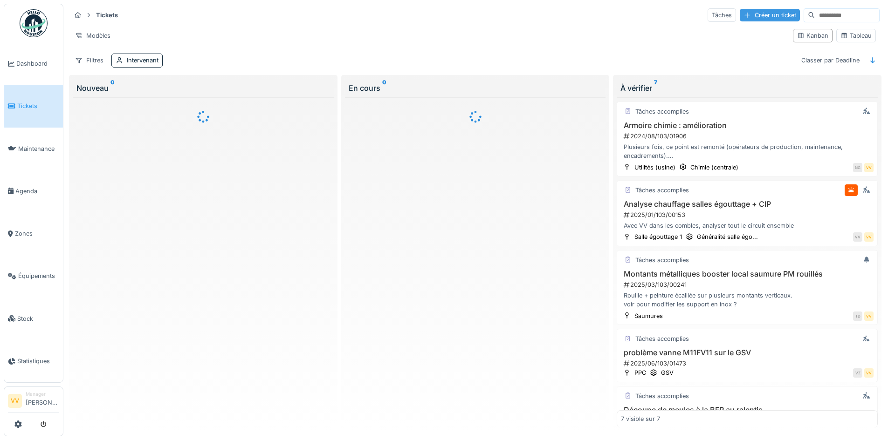
click at [746, 20] on div "Créer un ticket" at bounding box center [770, 15] width 60 height 13
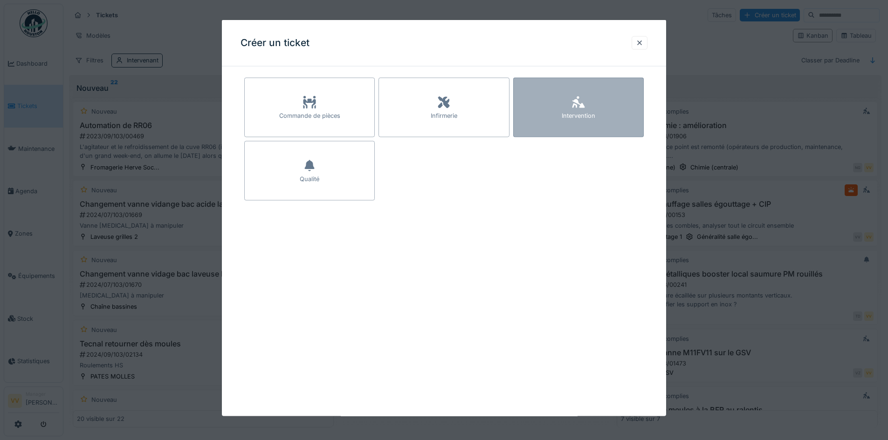
click at [589, 118] on div "Intervention" at bounding box center [579, 115] width 34 height 9
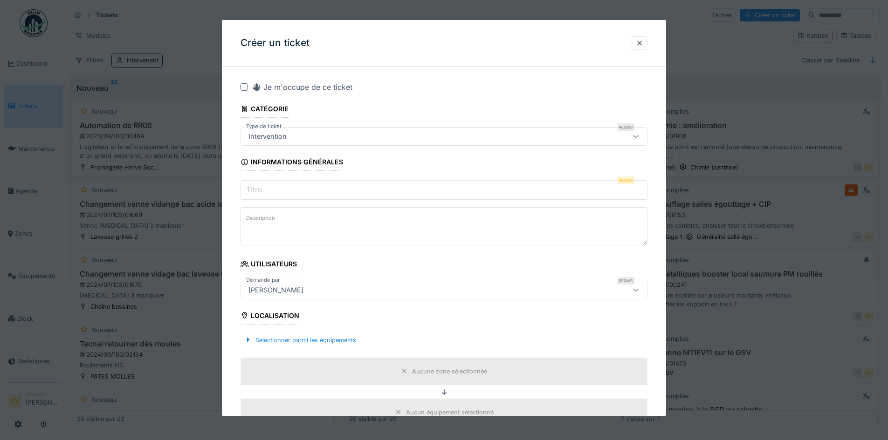
click at [292, 188] on input "Titre" at bounding box center [443, 190] width 407 height 20
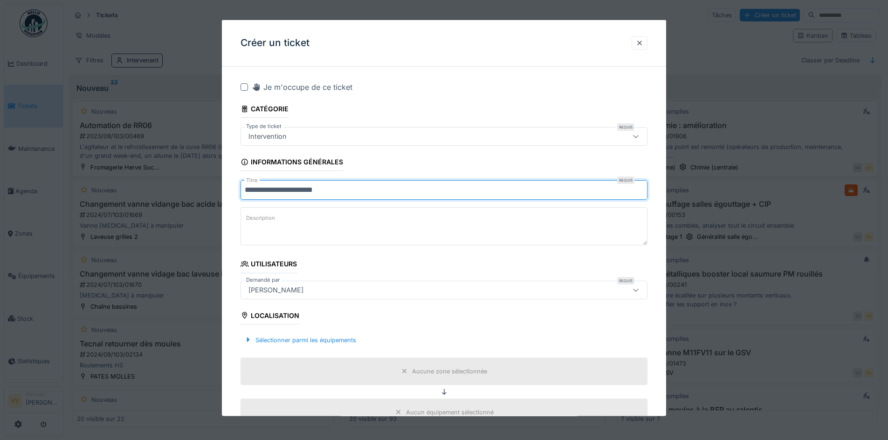
type input "**********"
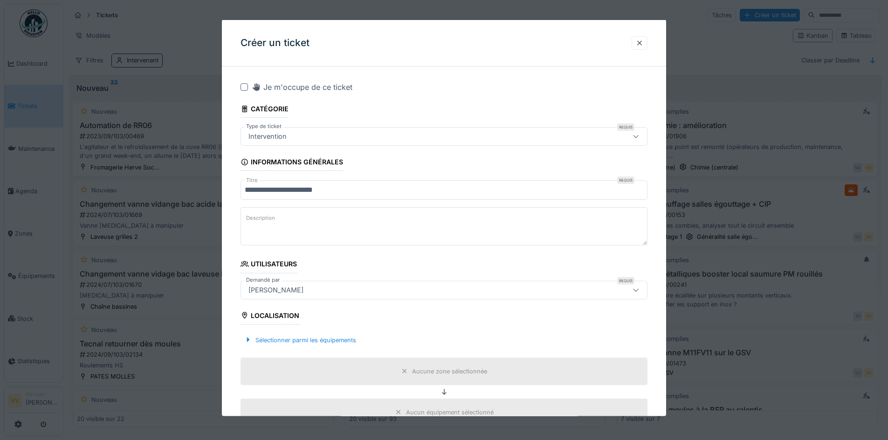
click at [433, 229] on textarea "Description" at bounding box center [443, 226] width 407 height 38
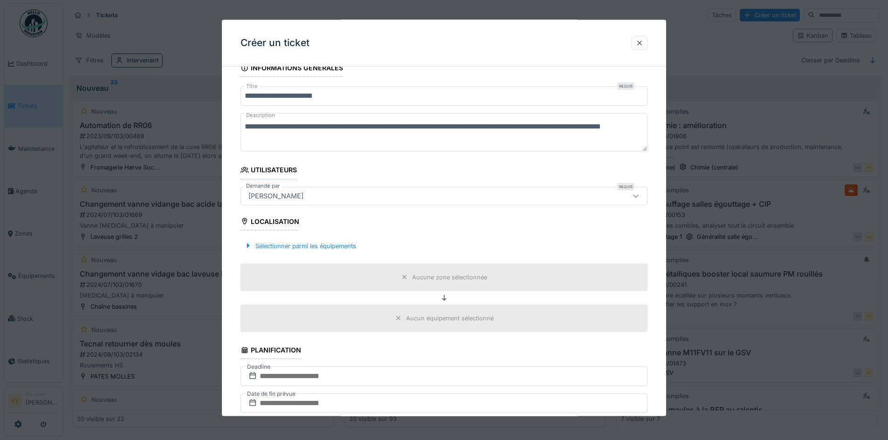
scroll to position [233, 0]
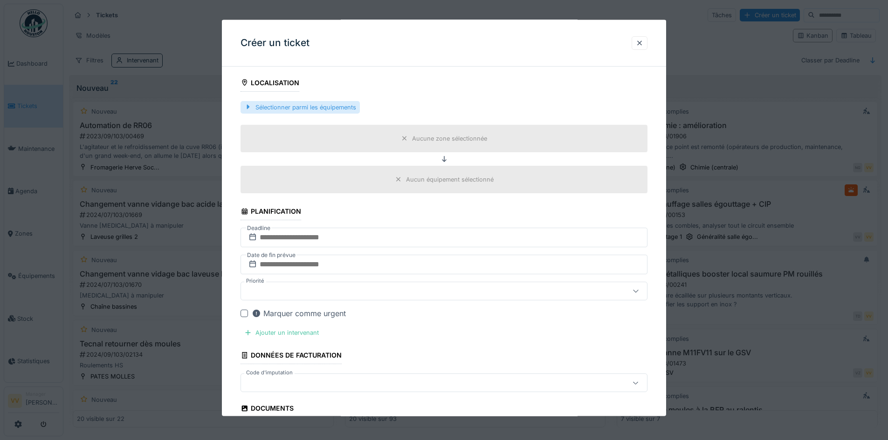
type textarea "**********"
click at [309, 105] on div "Sélectionner parmi les équipements" at bounding box center [299, 107] width 119 height 13
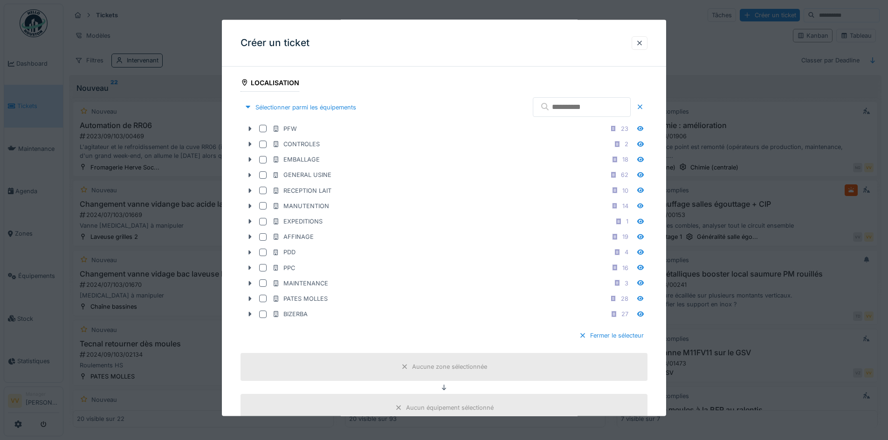
click at [553, 109] on input "text" at bounding box center [582, 107] width 98 height 20
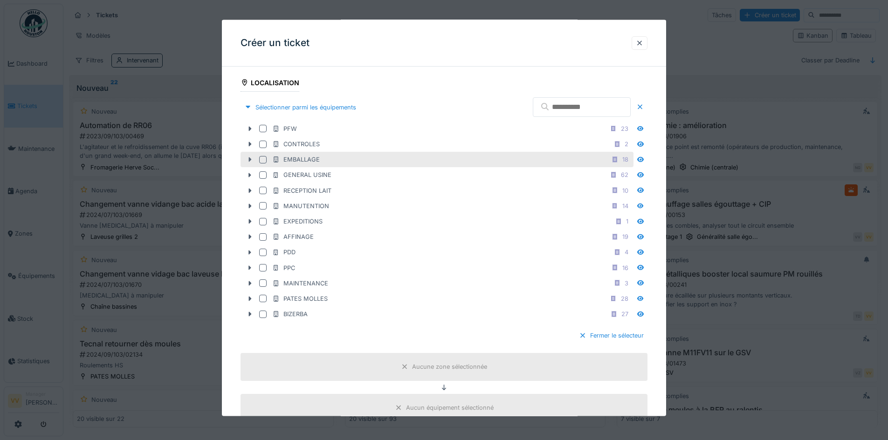
click at [248, 158] on icon at bounding box center [249, 160] width 7 height 6
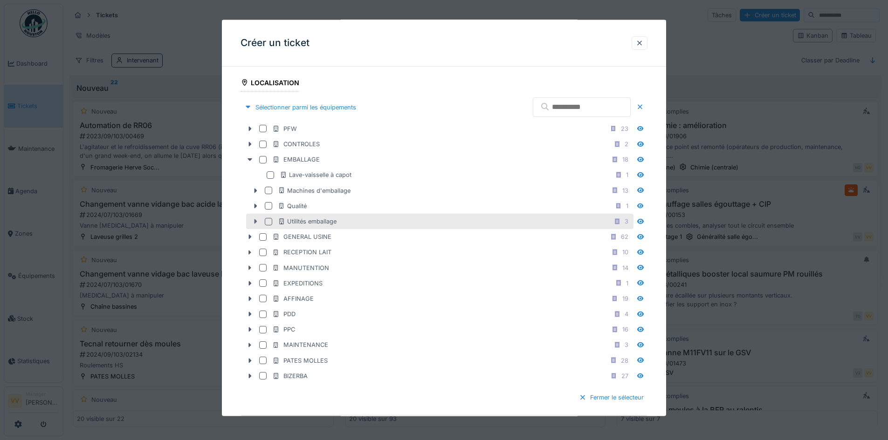
click at [255, 222] on icon at bounding box center [255, 221] width 3 height 5
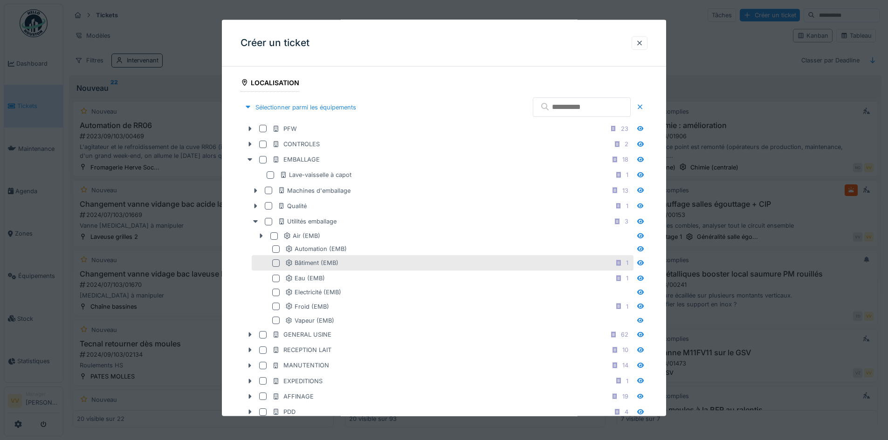
click at [277, 264] on div at bounding box center [275, 262] width 7 height 7
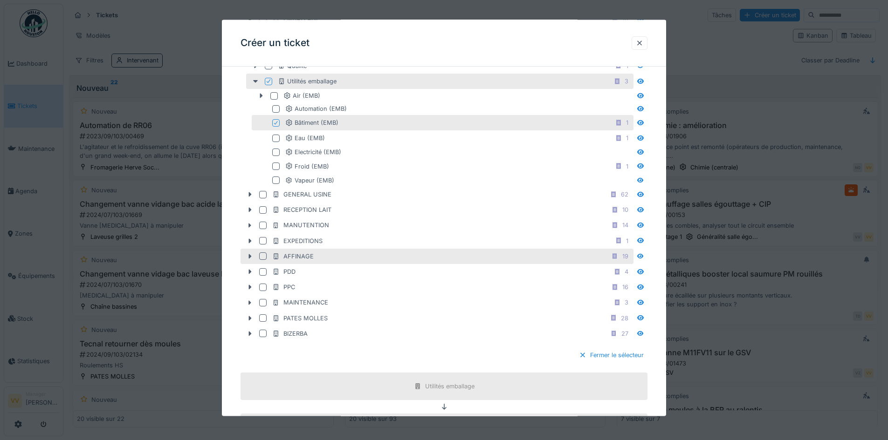
scroll to position [652, 0]
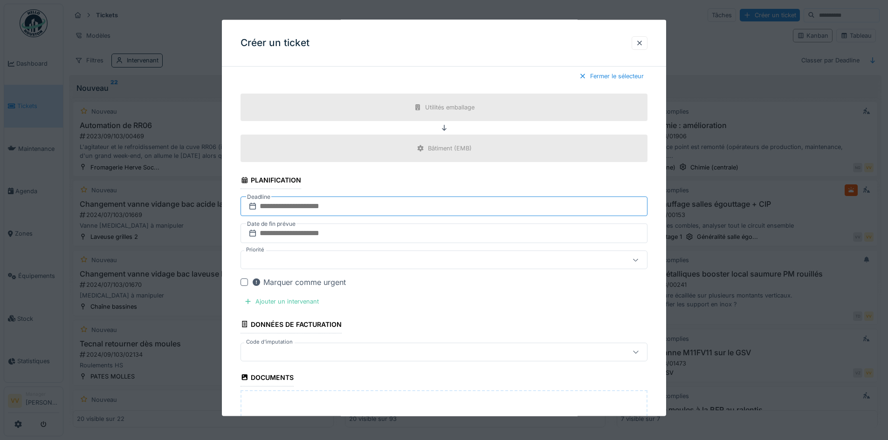
click at [362, 206] on input "text" at bounding box center [443, 207] width 407 height 20
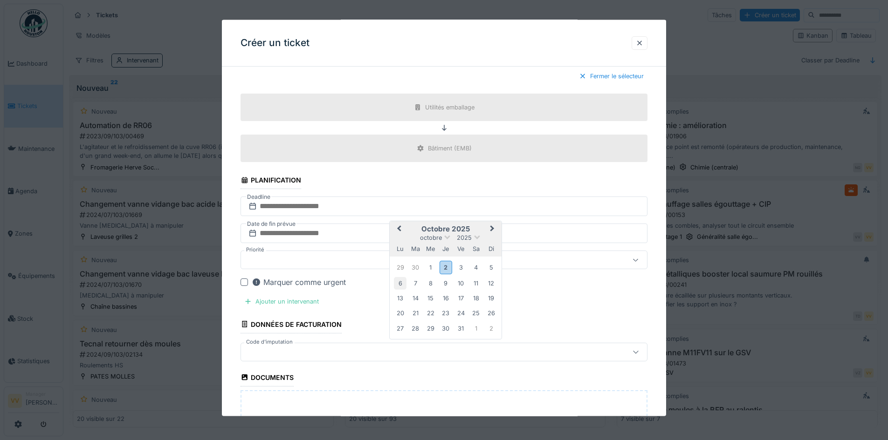
click at [405, 285] on div "6" at bounding box center [400, 283] width 13 height 13
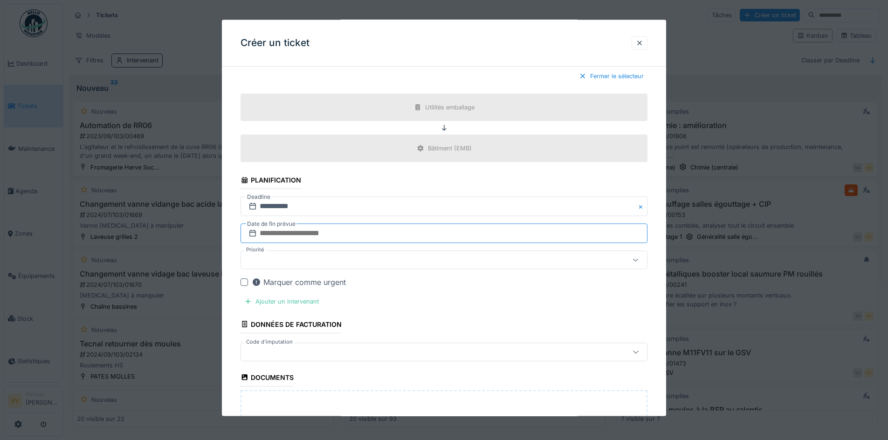
click at [358, 230] on input "text" at bounding box center [443, 234] width 407 height 20
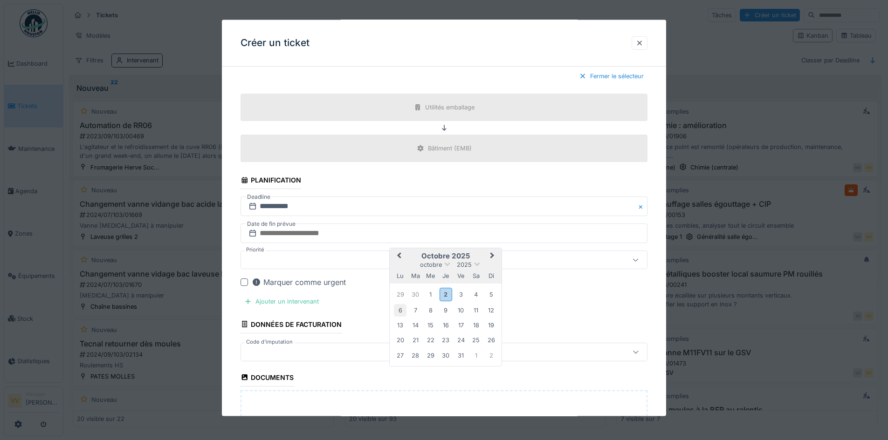
click at [398, 312] on div "6" at bounding box center [400, 310] width 13 height 13
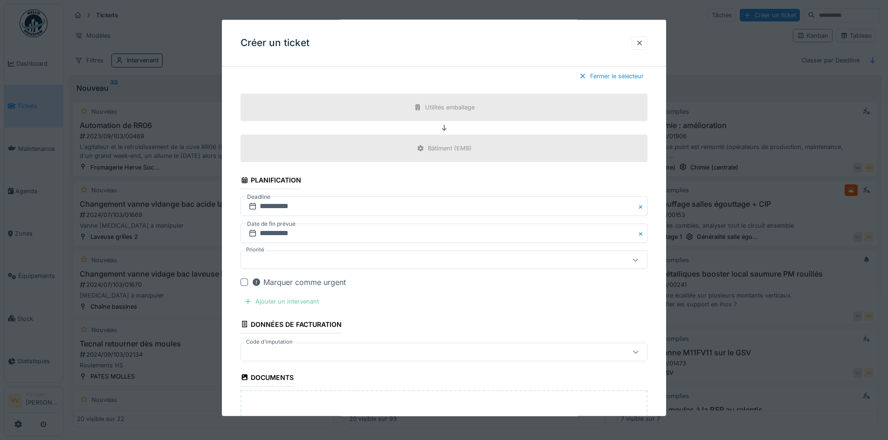
click at [280, 301] on div "Ajouter un intervenant" at bounding box center [281, 301] width 82 height 13
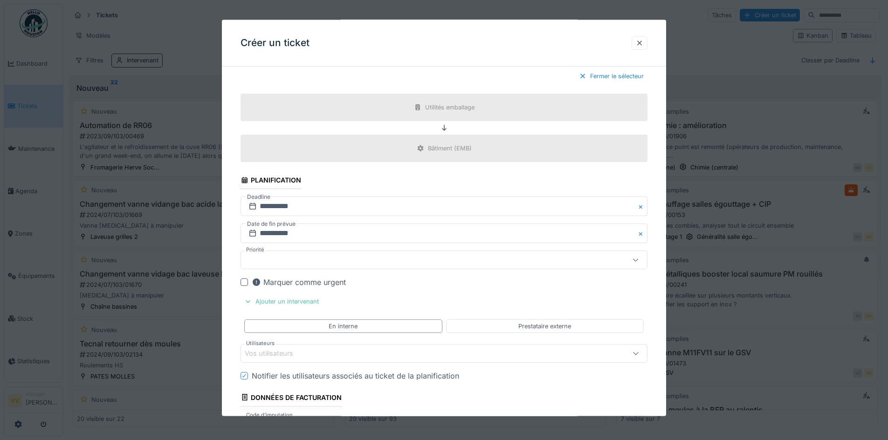
click at [402, 345] on div "Vos utilisateurs" at bounding box center [443, 353] width 407 height 19
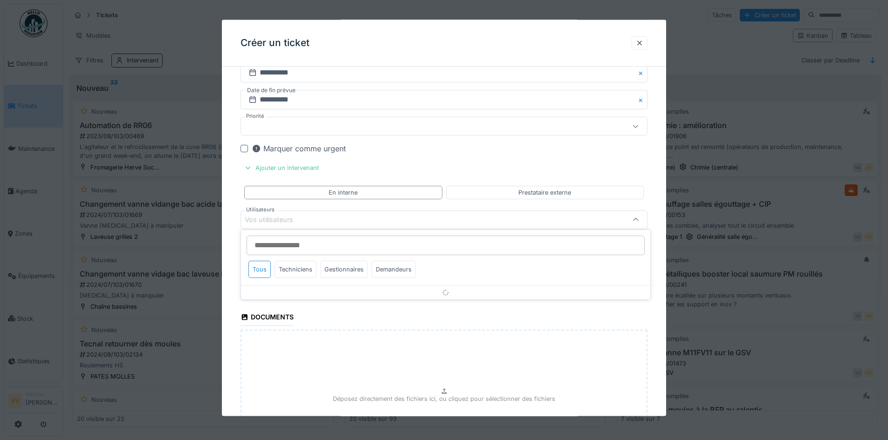
scroll to position [788, 0]
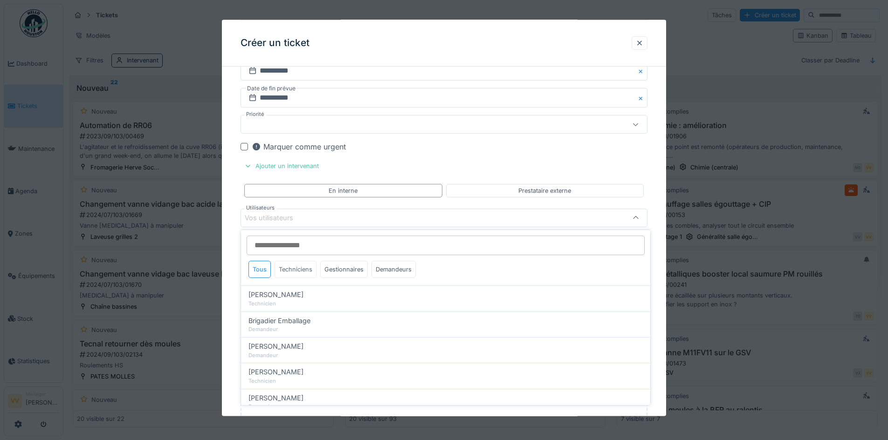
click at [308, 268] on div "Techniciens" at bounding box center [296, 269] width 42 height 17
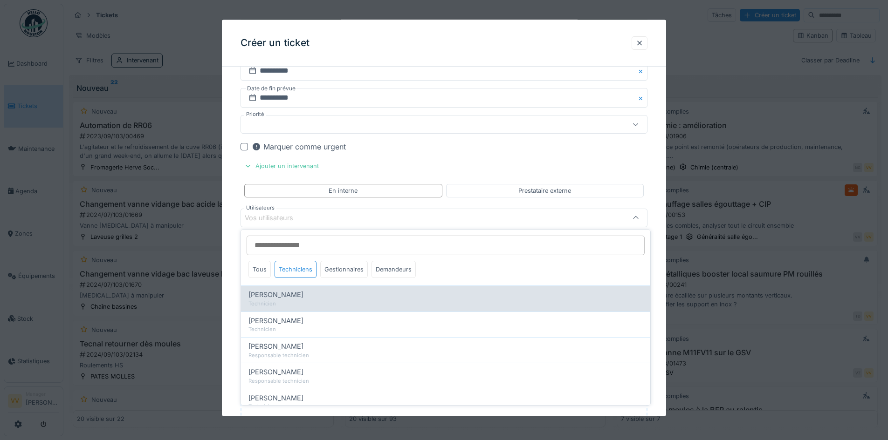
click at [278, 294] on span "Benjamin Bauwens" at bounding box center [275, 295] width 55 height 10
type input "*****"
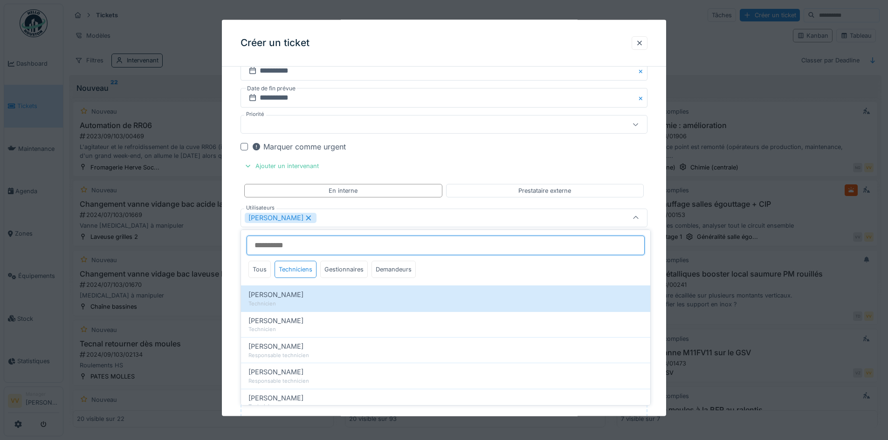
click at [339, 249] on input "Utilisateurs" at bounding box center [446, 246] width 398 height 20
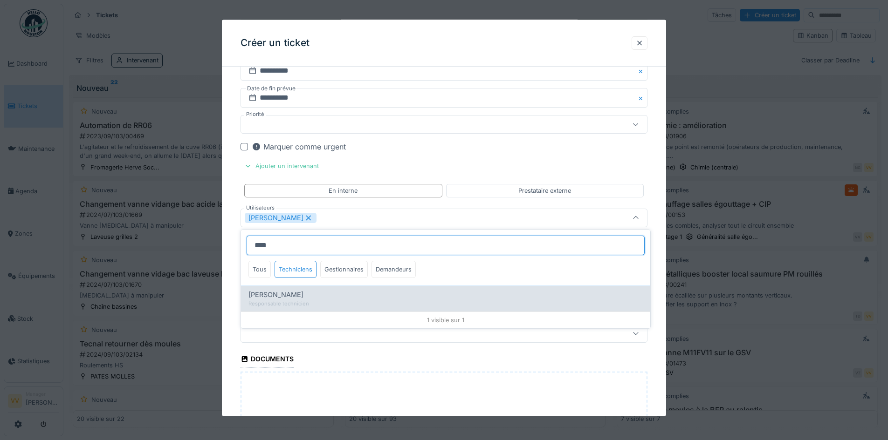
type input "****"
click at [300, 300] on div "Responsable technicien" at bounding box center [445, 304] width 394 height 8
type input "**********"
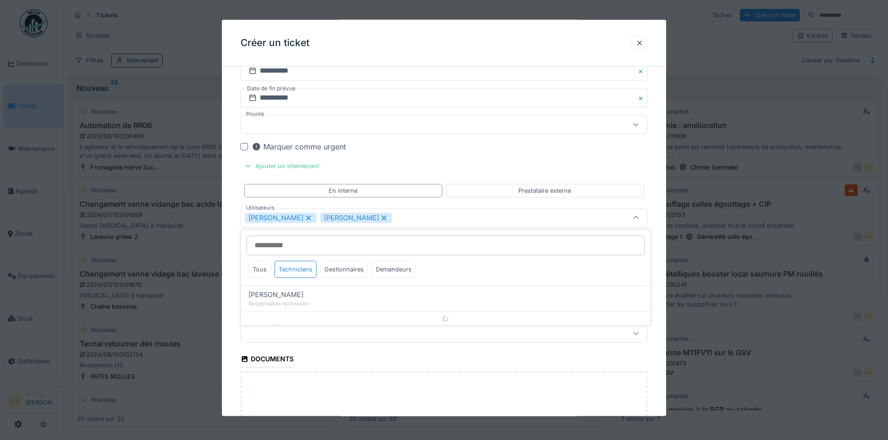
click at [602, 151] on div "Marquer comme urgent" at bounding box center [450, 146] width 396 height 11
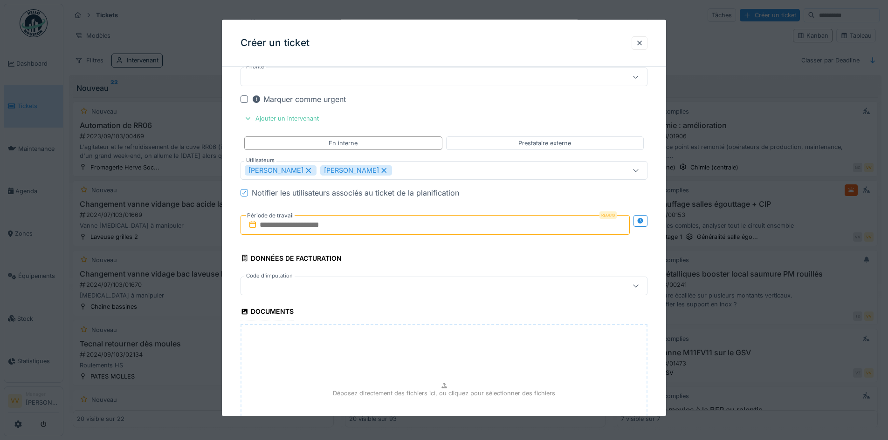
scroll to position [881, 0]
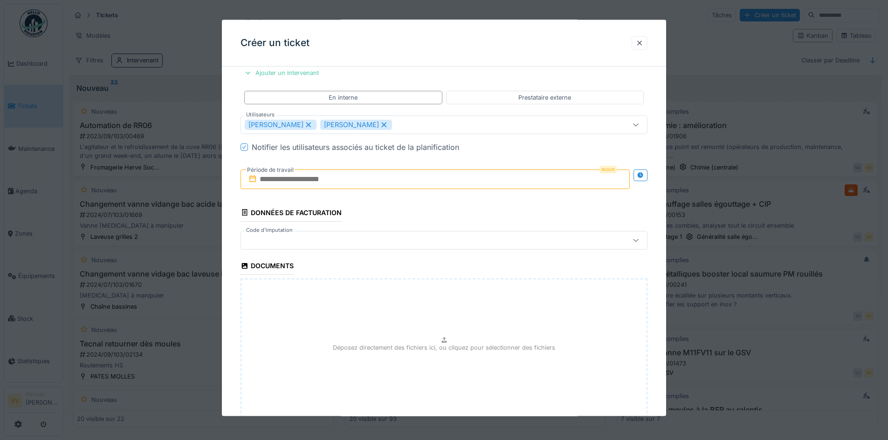
click at [360, 179] on input "text" at bounding box center [434, 179] width 389 height 20
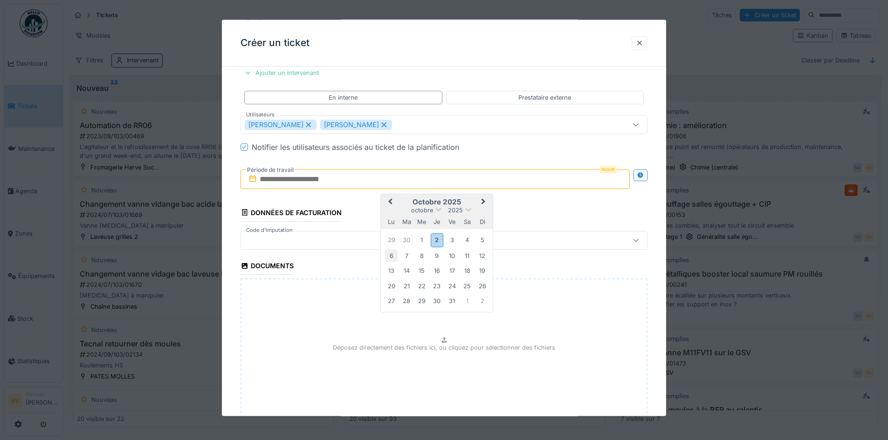
click at [396, 258] on div "6" at bounding box center [391, 255] width 13 height 13
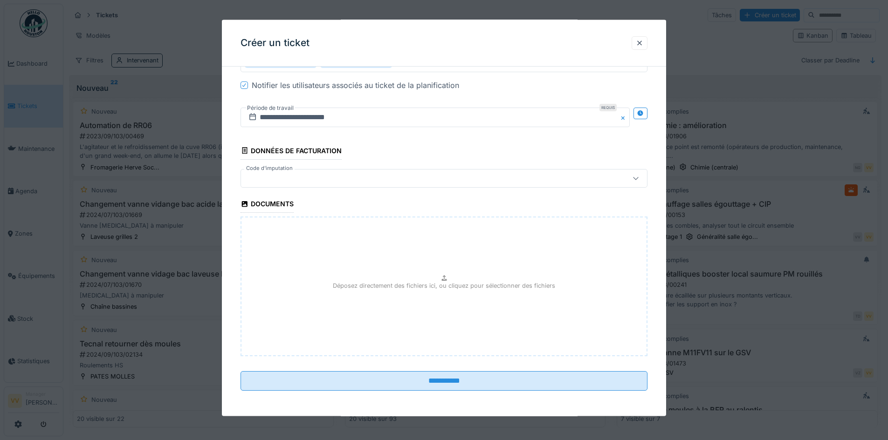
scroll to position [944, 0]
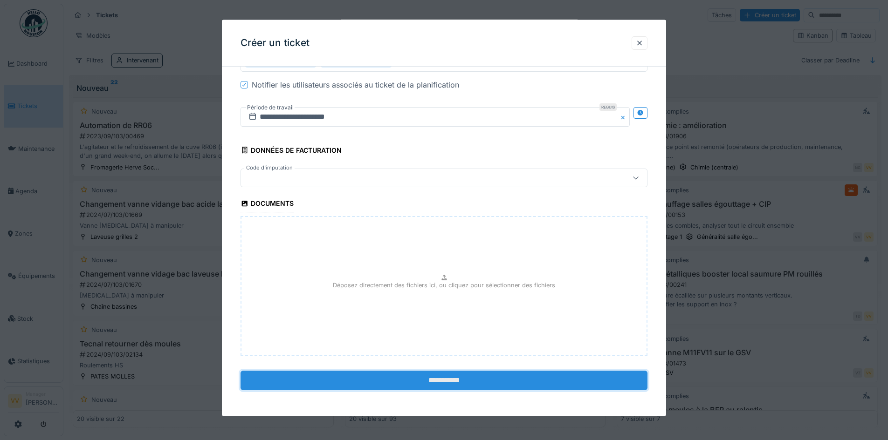
click at [394, 378] on input "**********" at bounding box center [443, 381] width 407 height 20
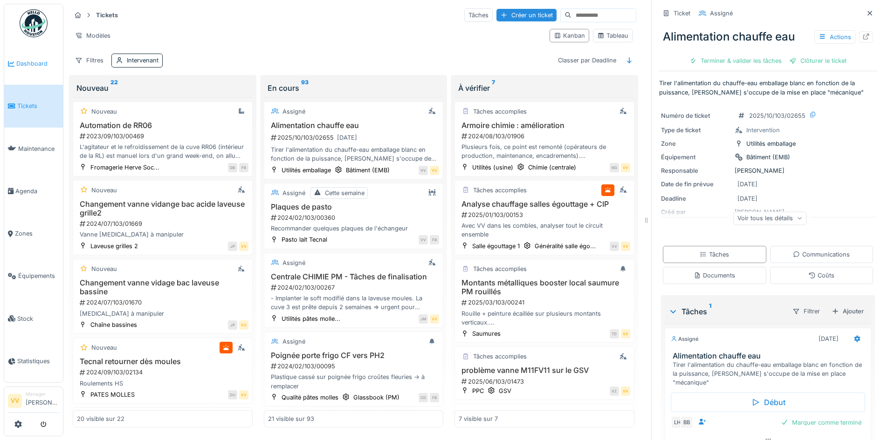
click at [23, 66] on span "Dashboard" at bounding box center [37, 63] width 43 height 9
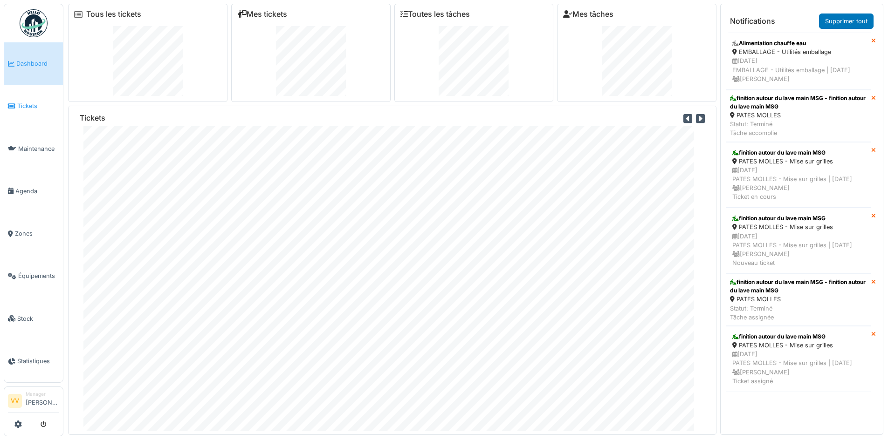
click at [34, 104] on span "Tickets" at bounding box center [38, 106] width 42 height 9
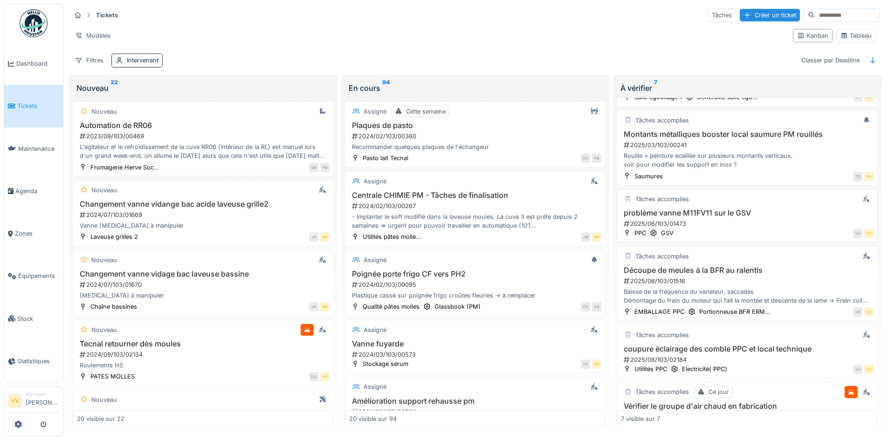
scroll to position [184, 0]
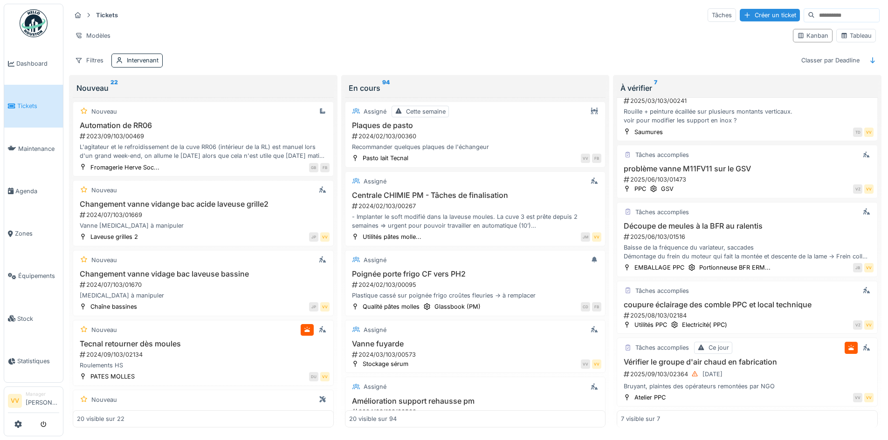
click at [20, 102] on span "Tickets" at bounding box center [38, 106] width 42 height 9
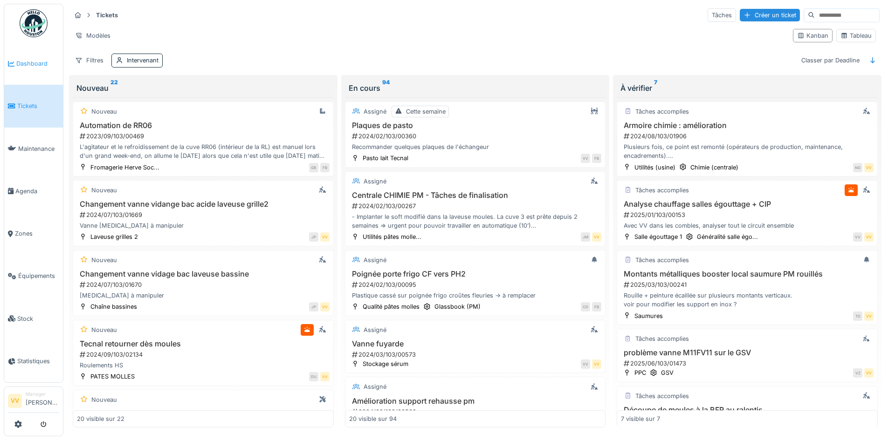
click at [38, 62] on span "Dashboard" at bounding box center [37, 63] width 43 height 9
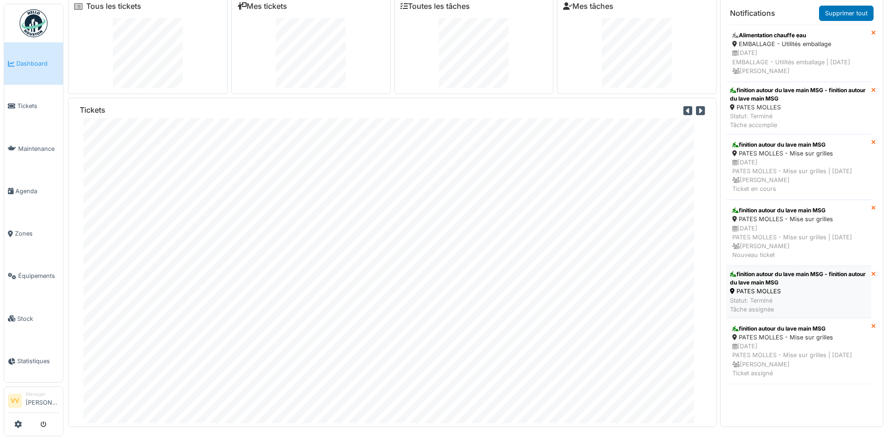
scroll to position [10, 0]
click at [44, 106] on span "Tickets" at bounding box center [38, 106] width 42 height 9
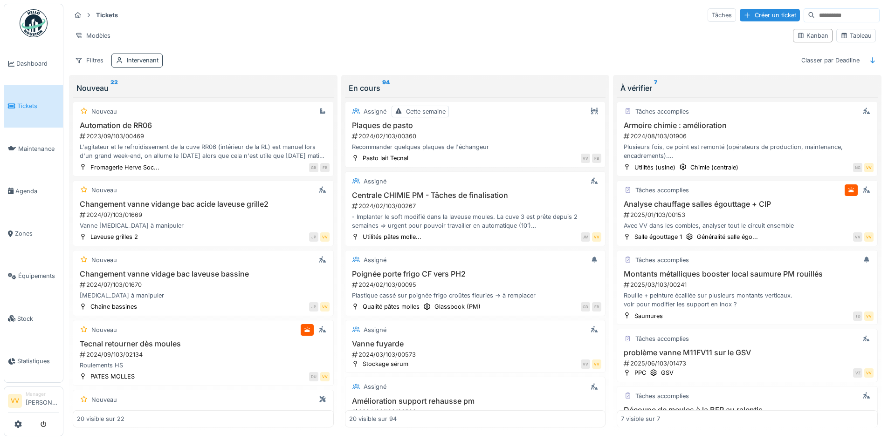
click at [138, 62] on div "Intervenant" at bounding box center [143, 60] width 32 height 9
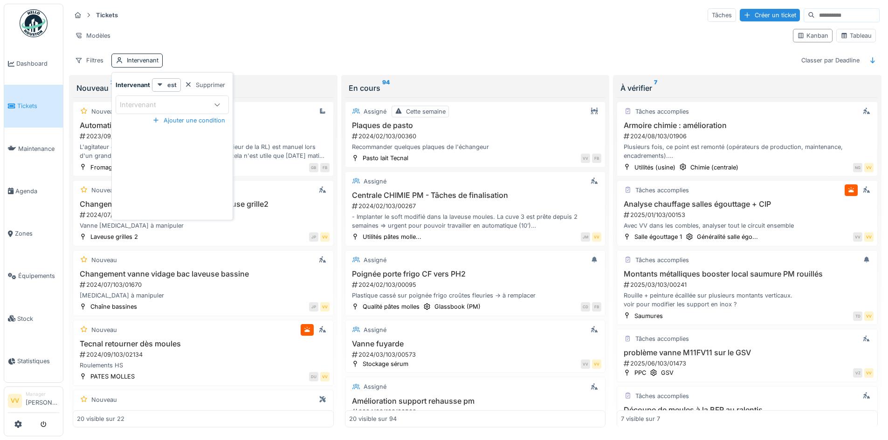
click at [193, 104] on div "Intervenant" at bounding box center [163, 105] width 87 height 10
type input "*****"
click at [184, 176] on div "[PERSON_NAME]" at bounding box center [171, 176] width 101 height 10
type input "*****"
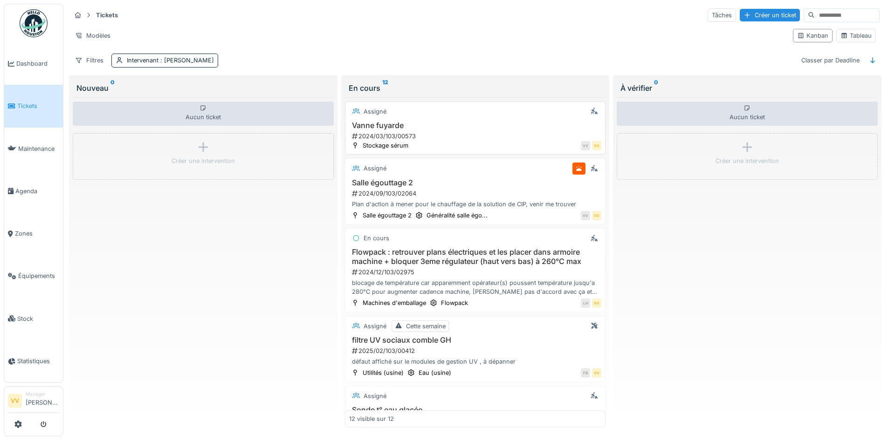
click at [498, 137] on div "2024/03/103/00573" at bounding box center [476, 136] width 251 height 9
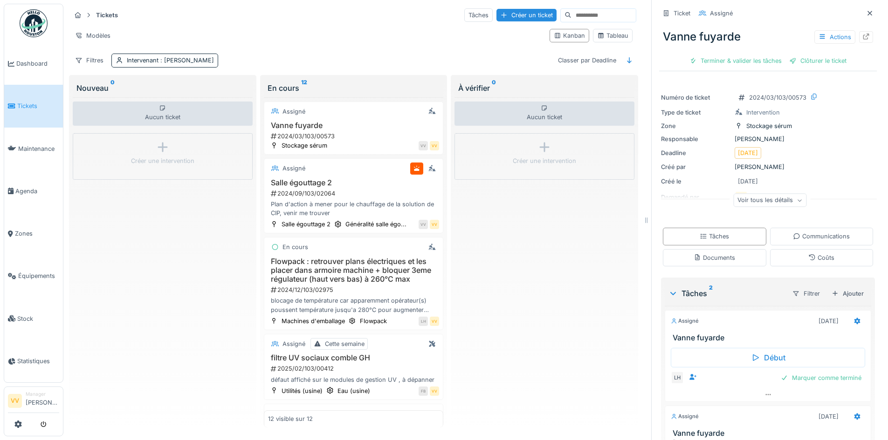
click at [859, 32] on div "Vanne fuyarde Actions" at bounding box center [768, 37] width 218 height 24
click at [863, 34] on icon at bounding box center [866, 37] width 6 height 6
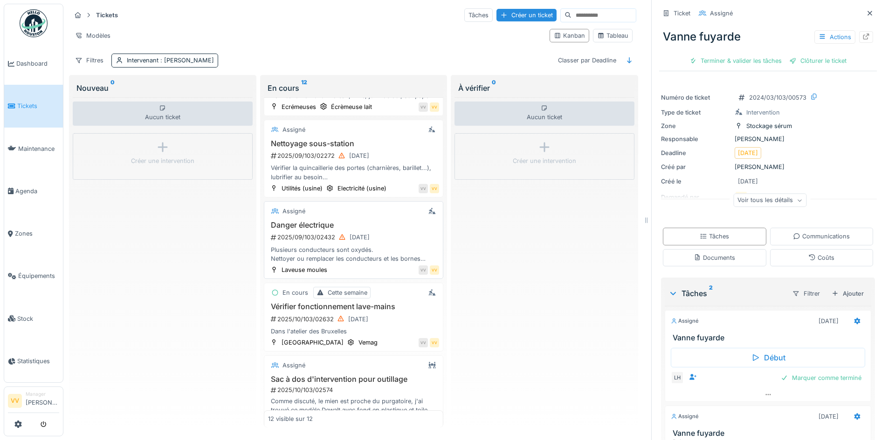
scroll to position [559, 0]
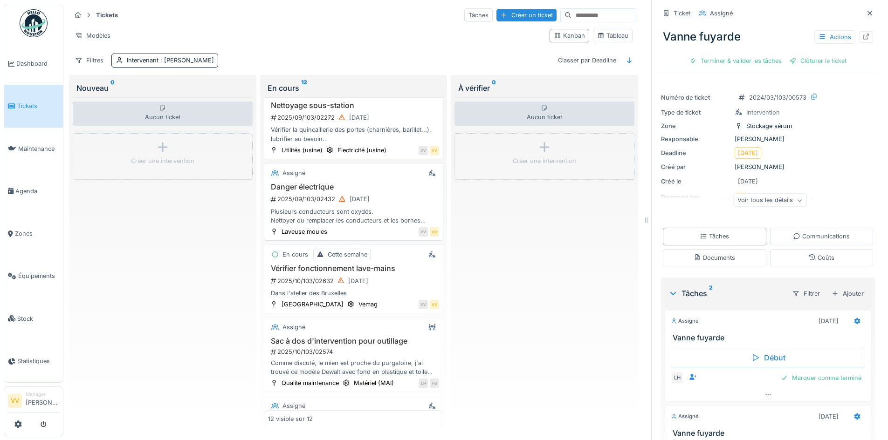
click at [371, 225] on div "Plusieurs conducteurs sont oxydés. Nettoyer ou remplacer les conducteurs et les…" at bounding box center [354, 216] width 172 height 18
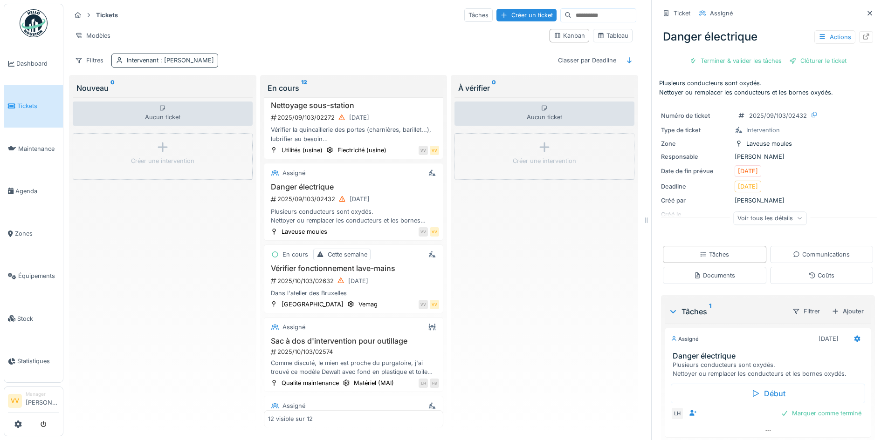
click at [188, 57] on span ": Lucas Herbet" at bounding box center [185, 60] width 55 height 7
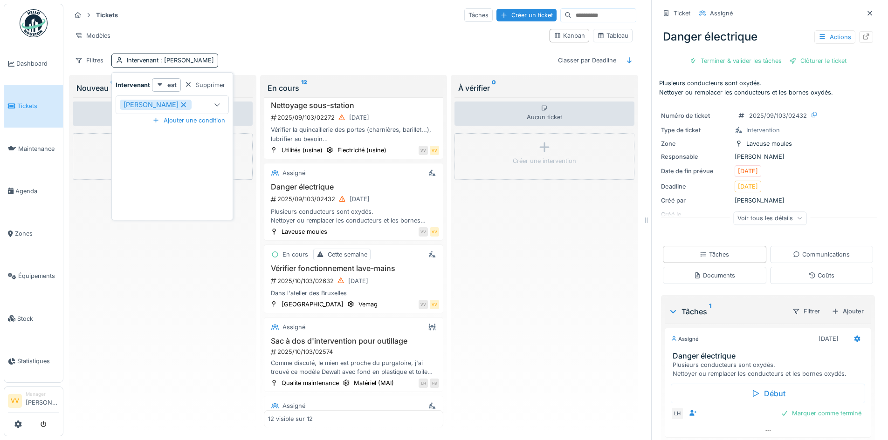
click at [181, 102] on icon at bounding box center [183, 104] width 5 height 5
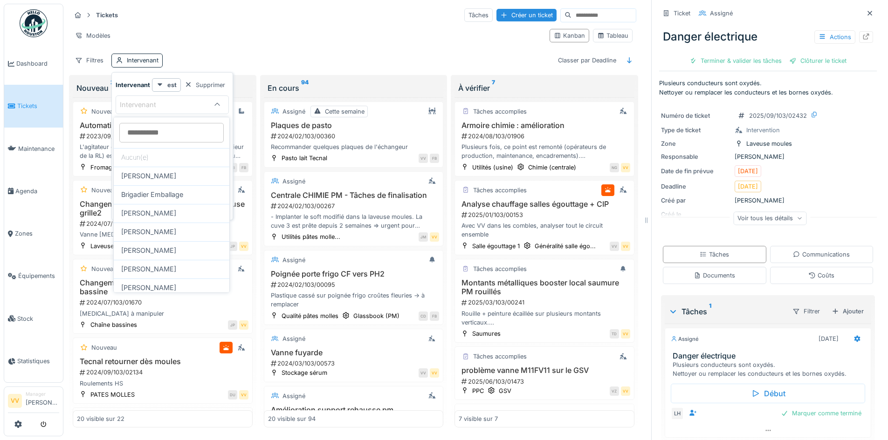
click at [322, 29] on div "Modèles" at bounding box center [306, 36] width 471 height 14
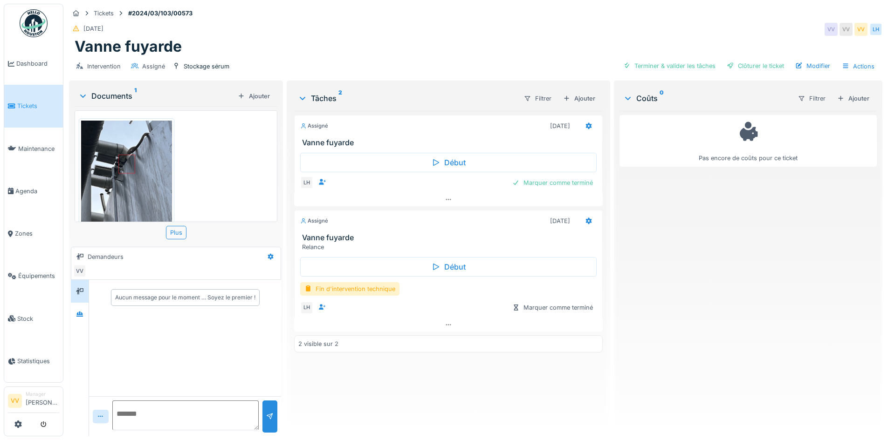
click at [124, 152] on img at bounding box center [126, 181] width 91 height 121
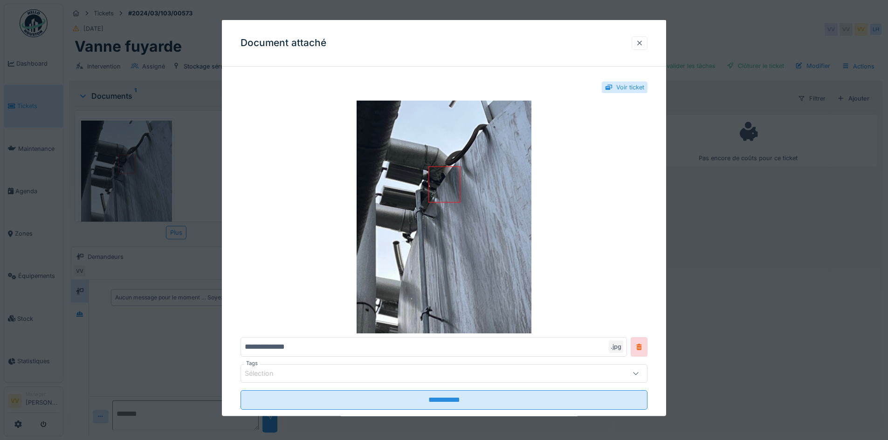
click at [643, 48] on div at bounding box center [640, 43] width 16 height 14
